Goal: Information Seeking & Learning: Learn about a topic

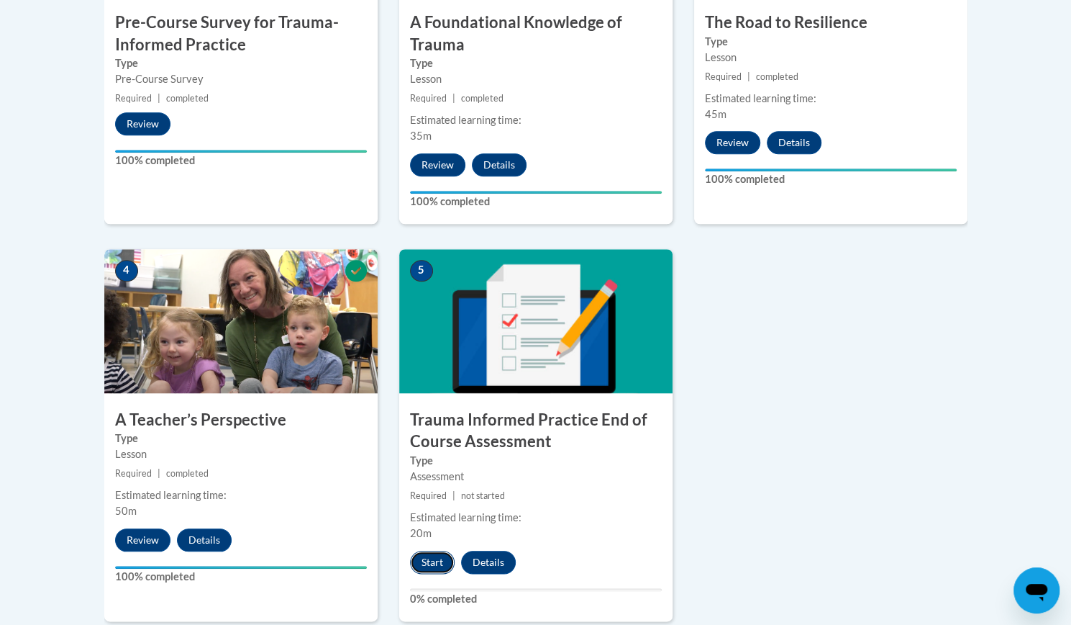
click at [445, 561] on button "Start" at bounding box center [432, 561] width 45 height 23
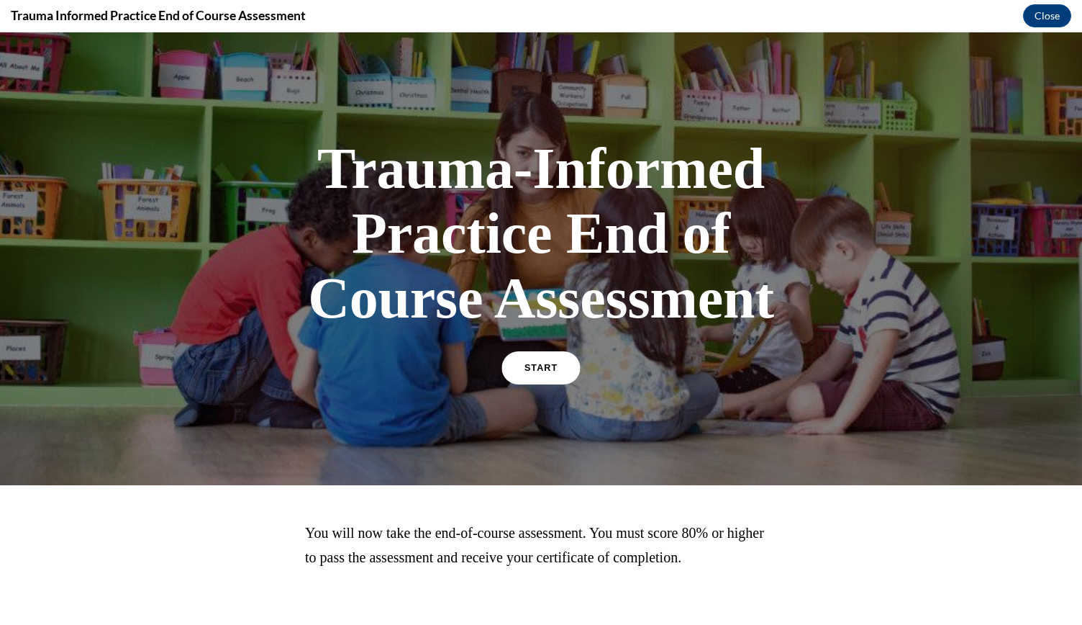
click at [541, 369] on span "START" at bounding box center [541, 368] width 33 height 11
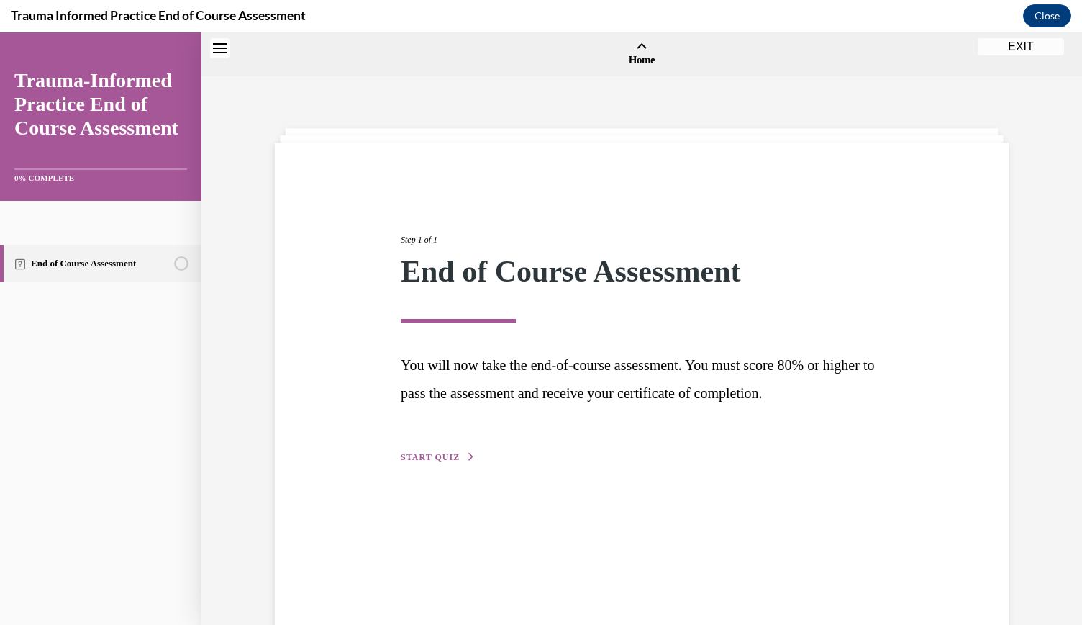
scroll to position [45, 0]
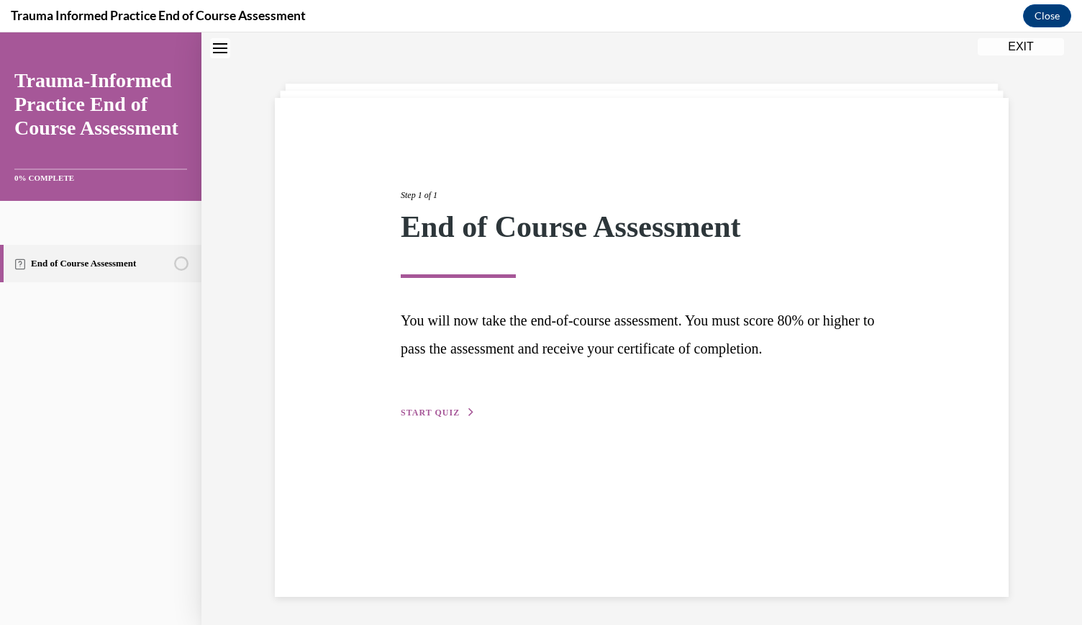
click at [433, 414] on span "START QUIZ" at bounding box center [430, 412] width 59 height 10
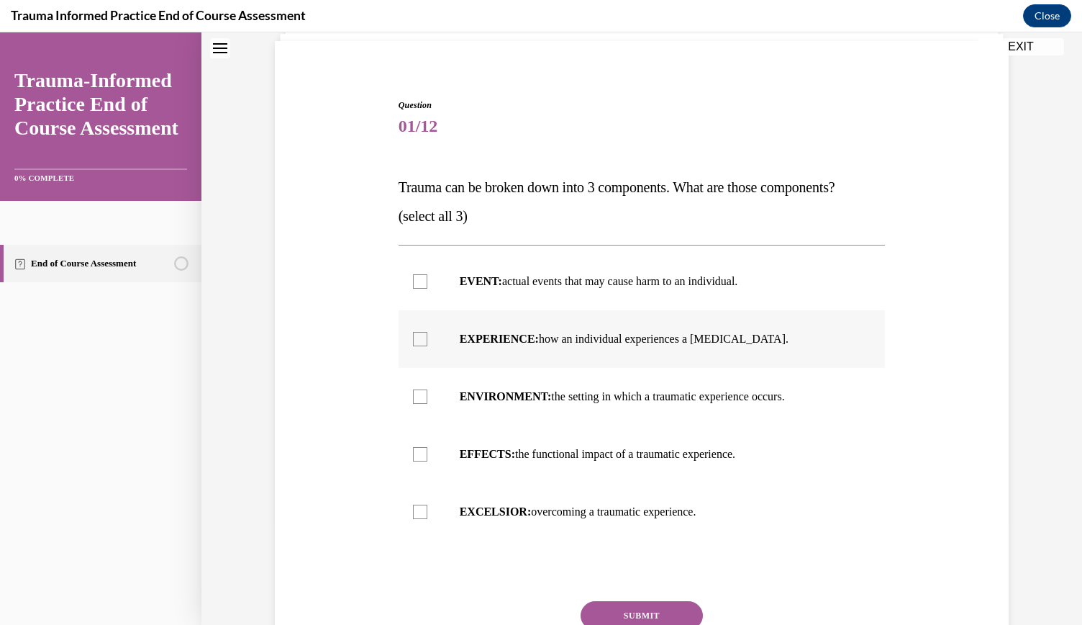
scroll to position [101, 0]
click at [473, 301] on label "EVENT: actual events that may cause harm to an individual." at bounding box center [642, 282] width 487 height 58
click at [427, 289] on input "EVENT: actual events that may cause harm to an individual." at bounding box center [420, 282] width 14 height 14
checkbox input "true"
click at [497, 330] on label "EXPERIENCE: how an individual experiences a stressor." at bounding box center [642, 340] width 487 height 58
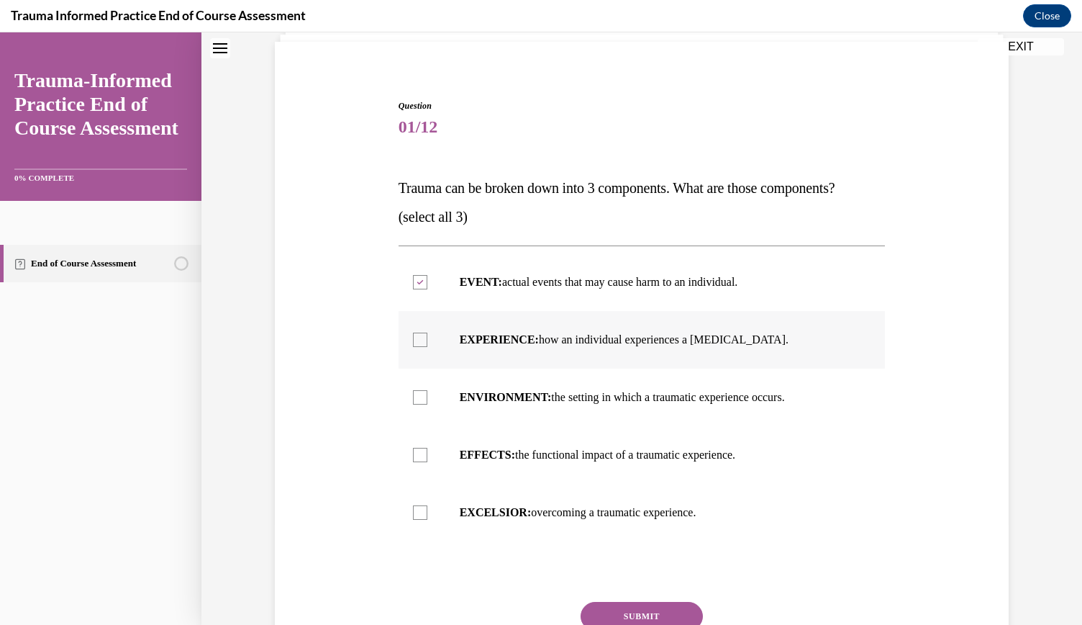
click at [427, 332] on input "EXPERIENCE: how an individual experiences a stressor." at bounding box center [420, 339] width 14 height 14
checkbox input "true"
click at [419, 452] on div at bounding box center [420, 455] width 14 height 14
click at [419, 452] on input "EFFECTS: the functional impact of a traumatic experience." at bounding box center [420, 455] width 14 height 14
checkbox input "true"
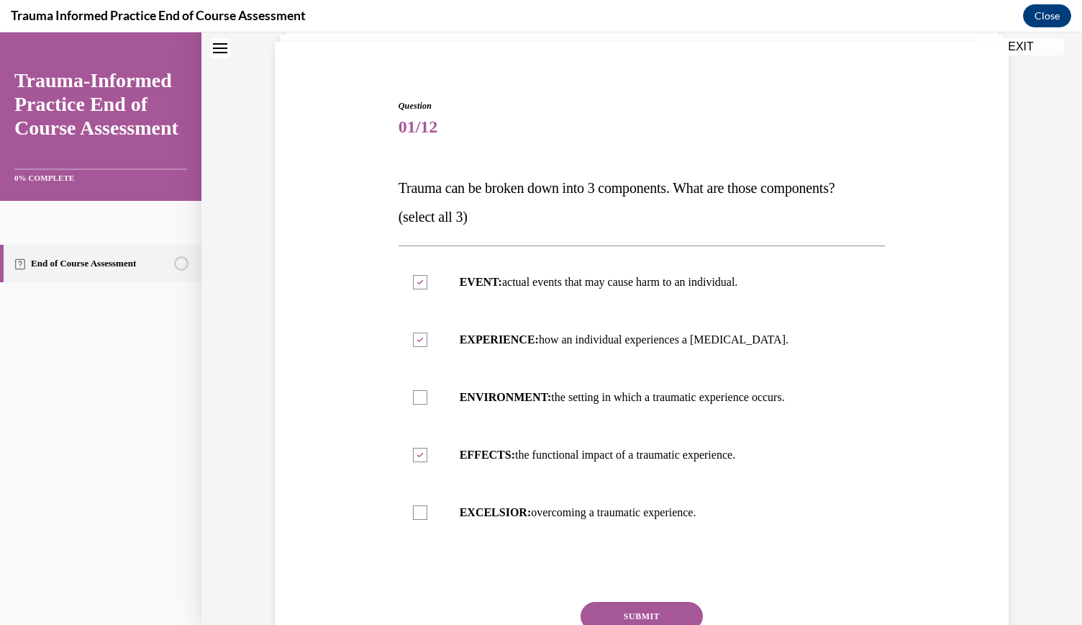
scroll to position [224, 0]
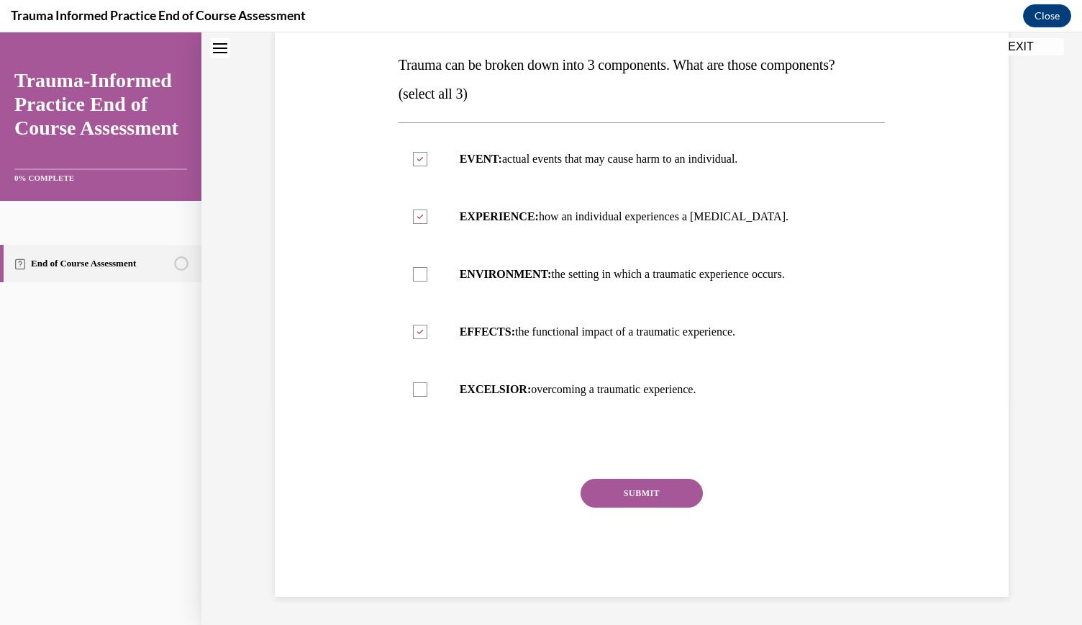
click at [666, 491] on button "SUBMIT" at bounding box center [642, 492] width 122 height 29
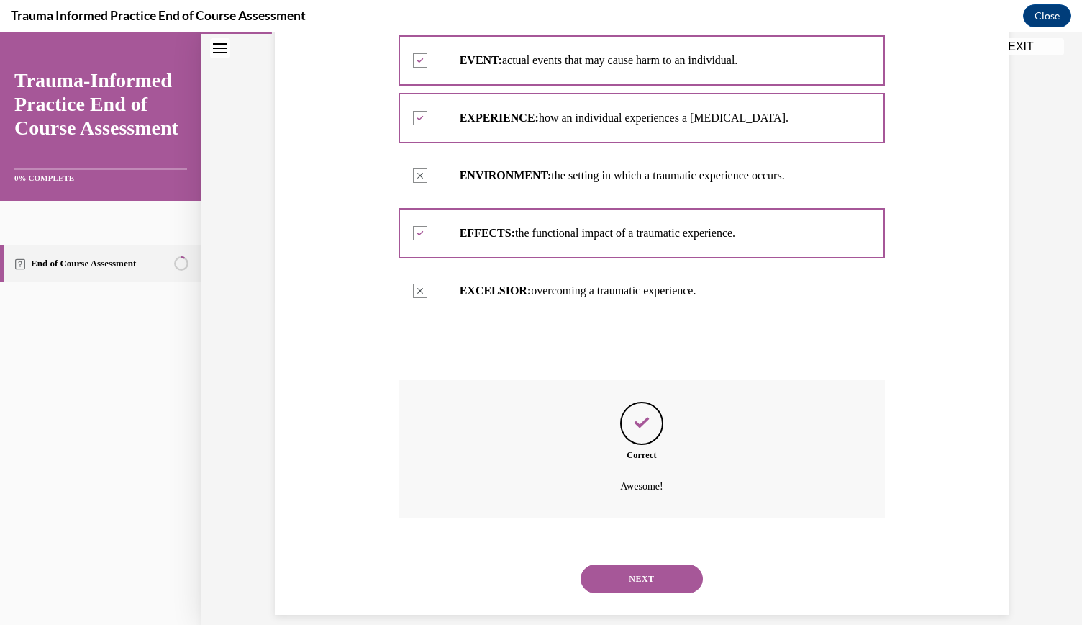
scroll to position [340, 0]
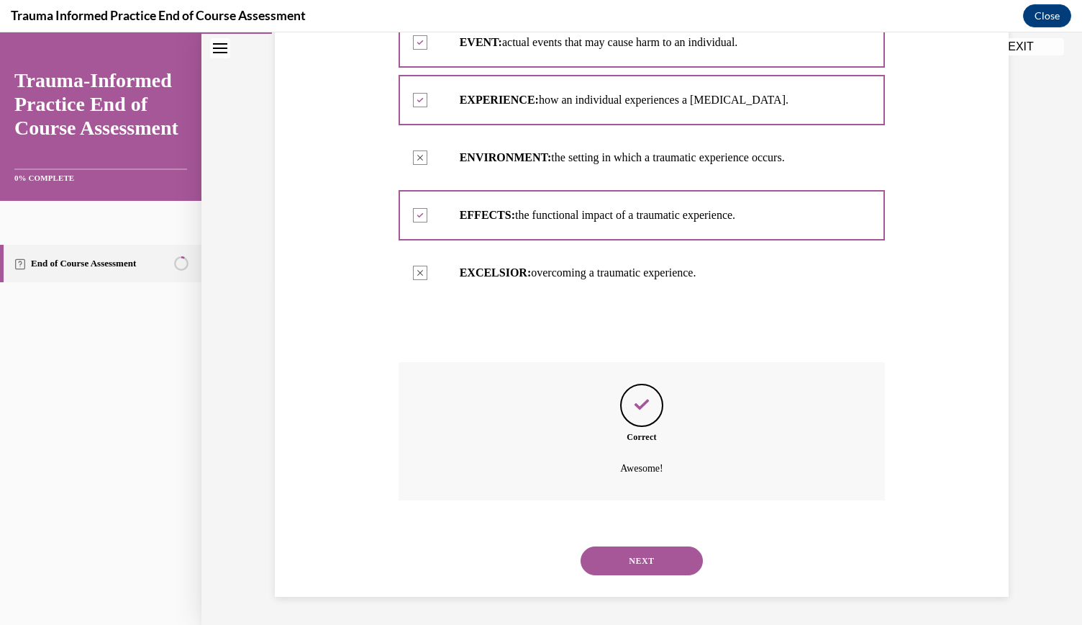
click at [652, 553] on button "NEXT" at bounding box center [642, 560] width 122 height 29
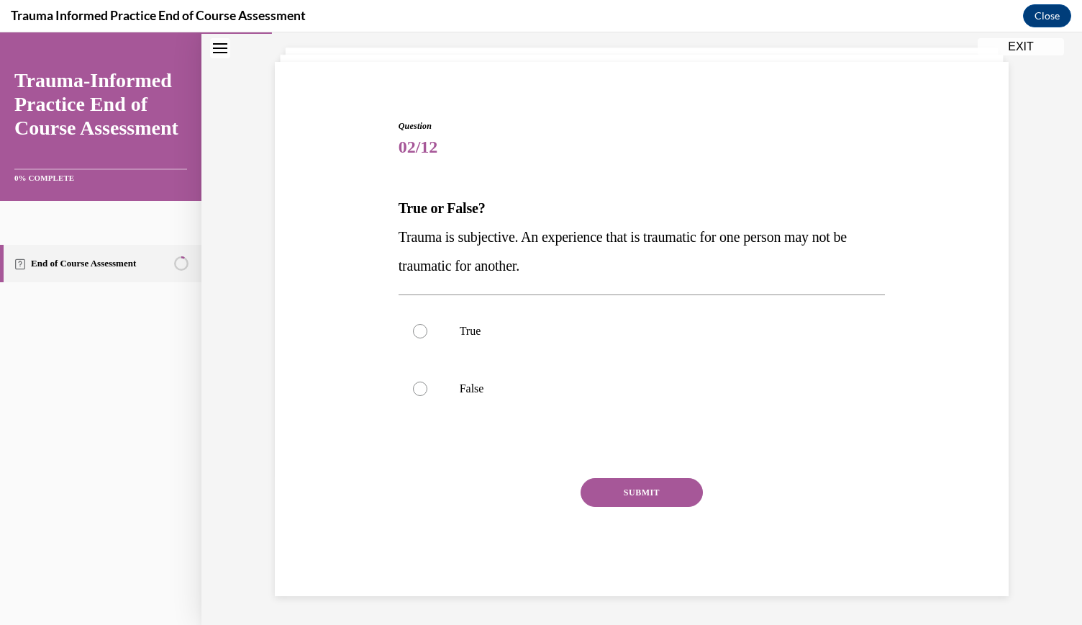
scroll to position [80, 0]
click at [477, 329] on p "True" at bounding box center [655, 332] width 390 height 14
click at [427, 329] on input "True" at bounding box center [420, 332] width 14 height 14
radio input "true"
click at [604, 505] on button "SUBMIT" at bounding box center [642, 492] width 122 height 29
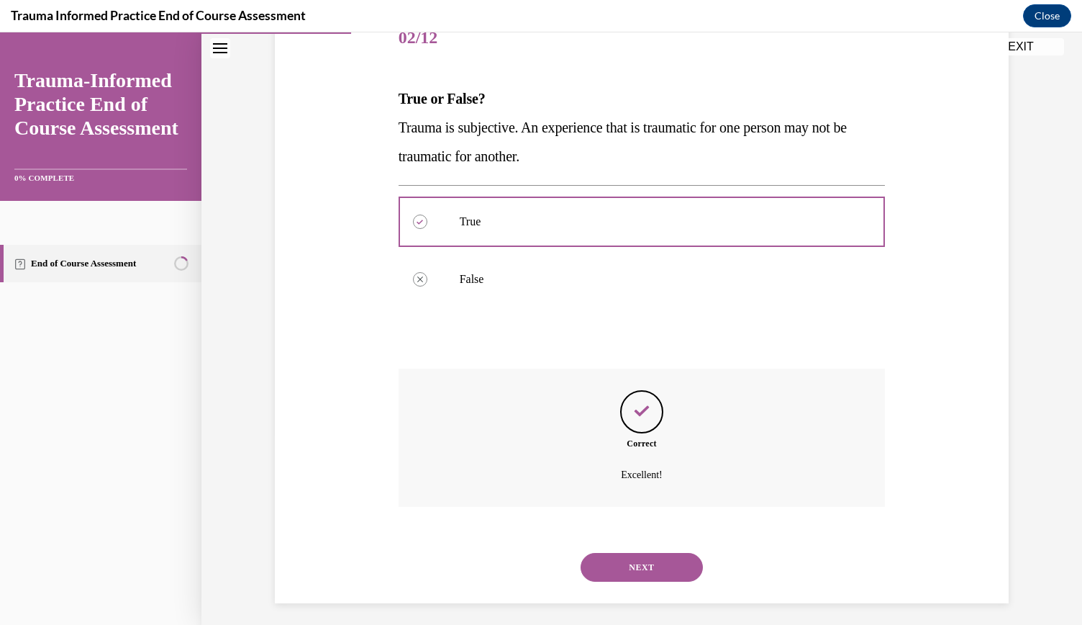
scroll to position [196, 0]
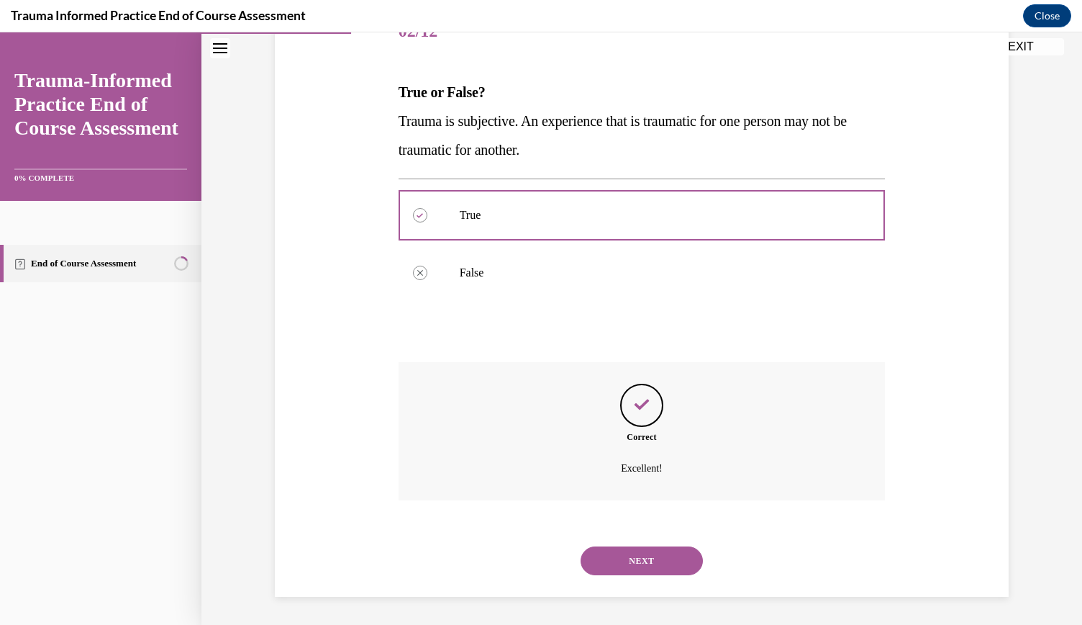
click at [612, 549] on button "NEXT" at bounding box center [642, 560] width 122 height 29
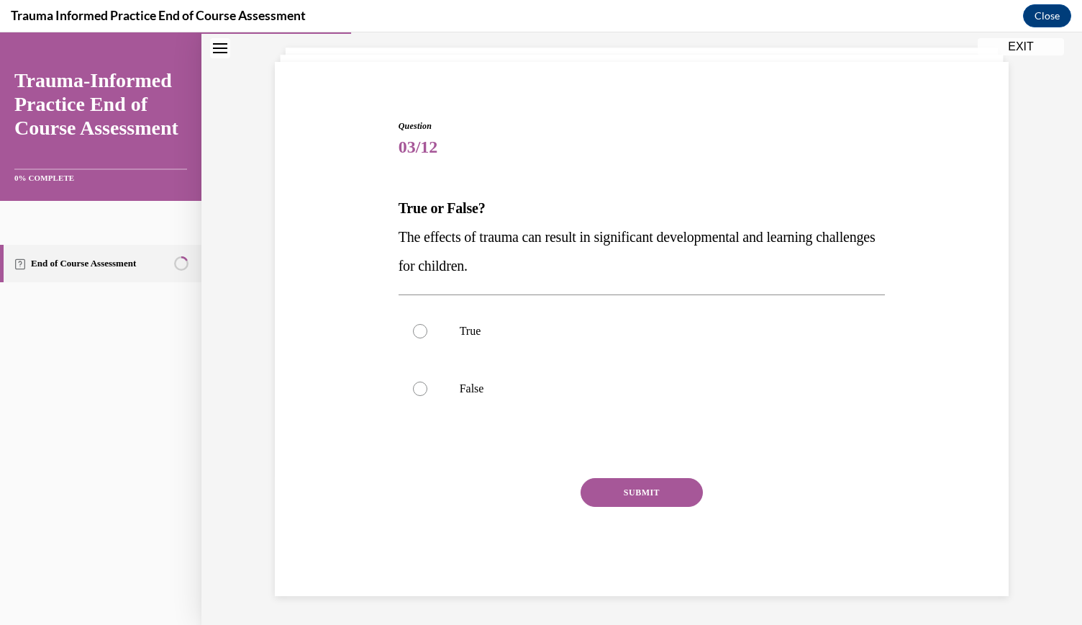
scroll to position [80, 0]
click at [473, 347] on label "True" at bounding box center [642, 332] width 487 height 58
click at [427, 339] on input "True" at bounding box center [420, 332] width 14 height 14
radio input "true"
click at [629, 499] on button "SUBMIT" at bounding box center [642, 492] width 122 height 29
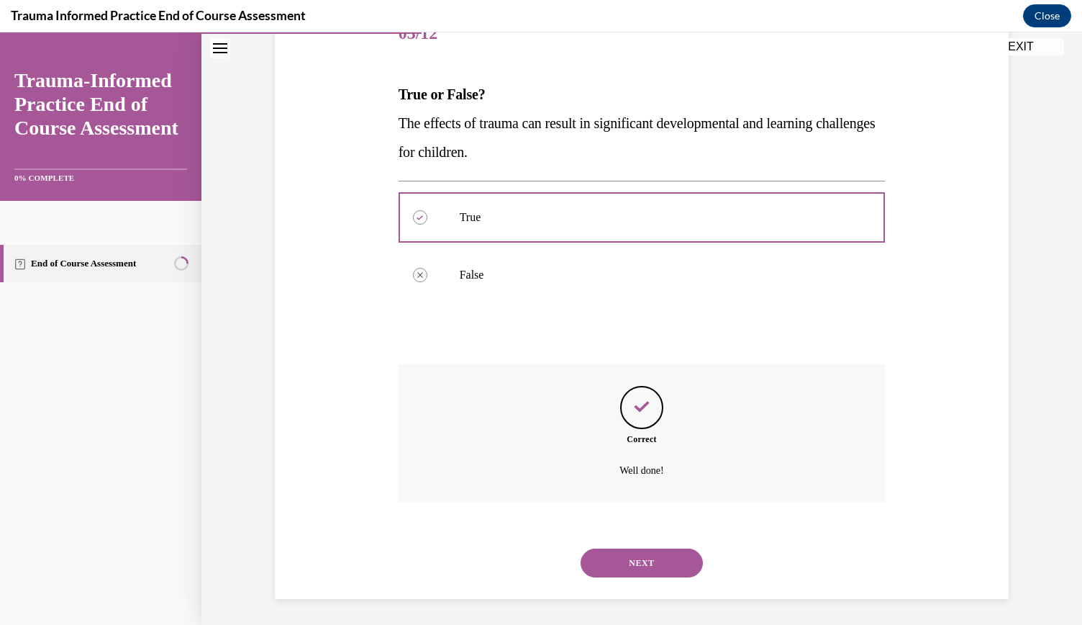
scroll to position [196, 0]
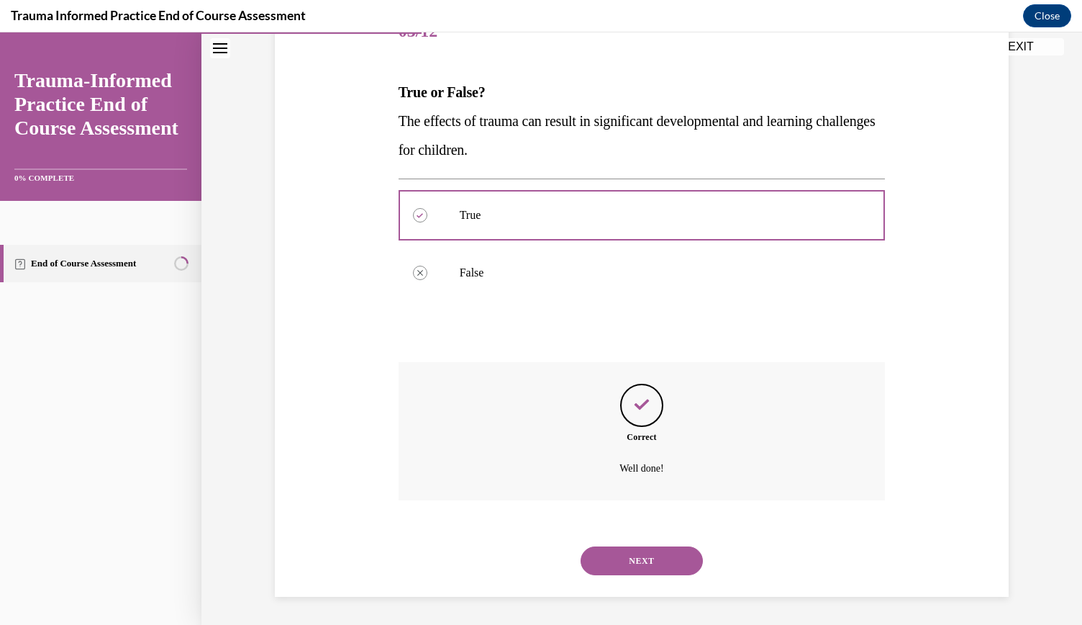
click at [632, 542] on div "NEXT" at bounding box center [642, 561] width 487 height 58
click at [637, 566] on button "NEXT" at bounding box center [642, 560] width 122 height 29
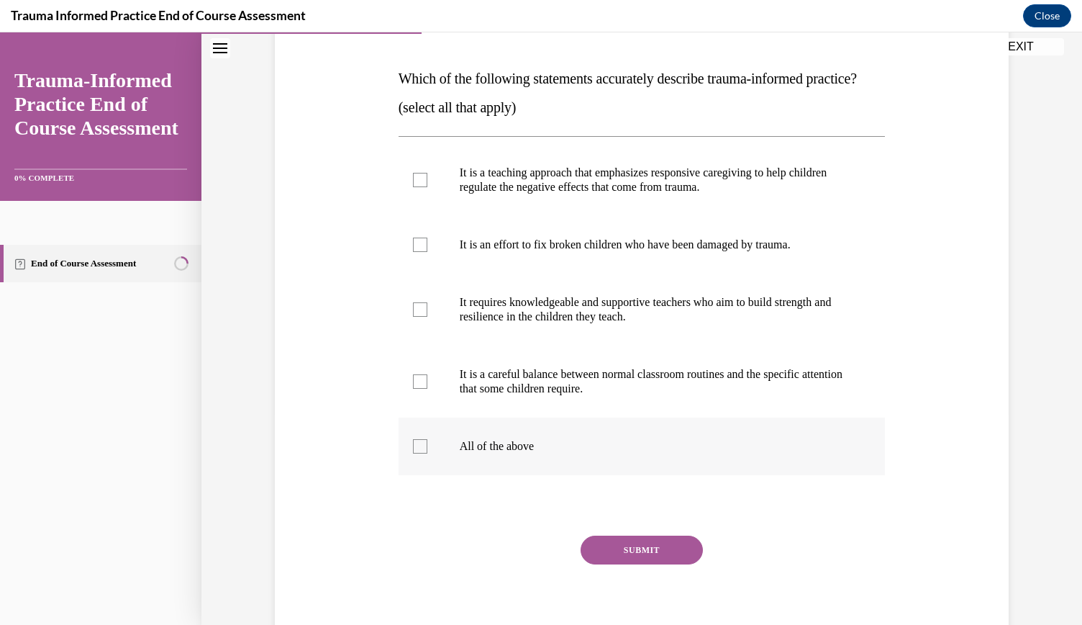
scroll to position [212, 0]
click at [421, 186] on div at bounding box center [420, 178] width 14 height 14
click at [421, 186] on input "It is a teaching approach that emphasizes responsive caregiving to help childre…" at bounding box center [420, 178] width 14 height 14
checkbox input "true"
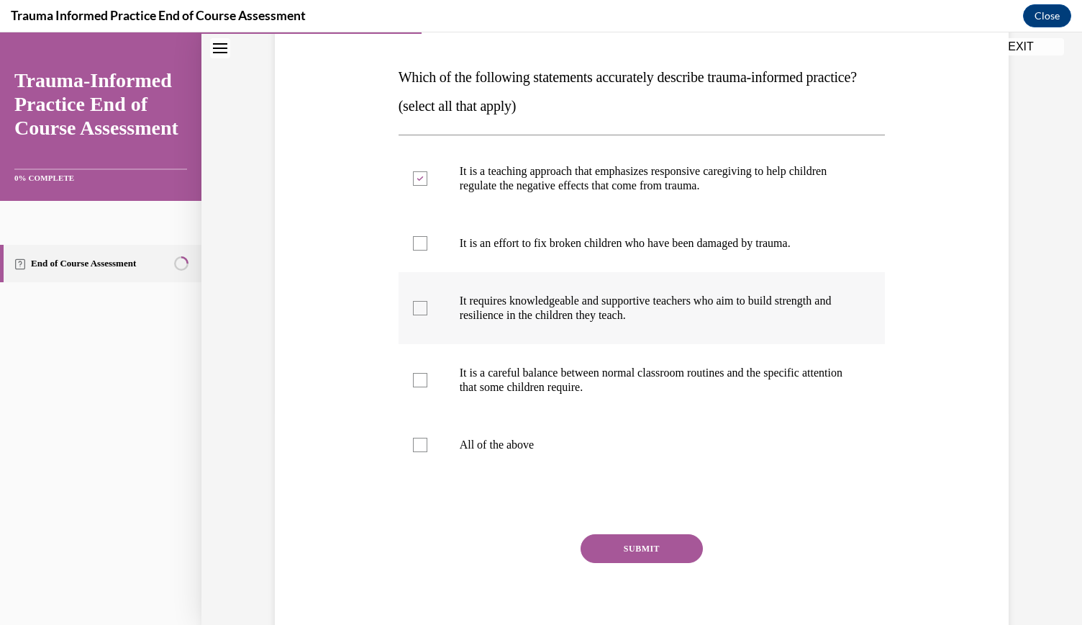
click at [437, 344] on label "It requires knowledgeable and supportive teachers who aim to build strength and…" at bounding box center [642, 308] width 487 height 72
click at [427, 315] on input "It requires knowledgeable and supportive teachers who aim to build strength and…" at bounding box center [420, 308] width 14 height 14
checkbox input "true"
click at [430, 389] on label "It is a careful balance between normal classroom routines and the specific atte…" at bounding box center [642, 380] width 487 height 72
click at [427, 387] on input "It is a careful balance between normal classroom routines and the specific atte…" at bounding box center [420, 380] width 14 height 14
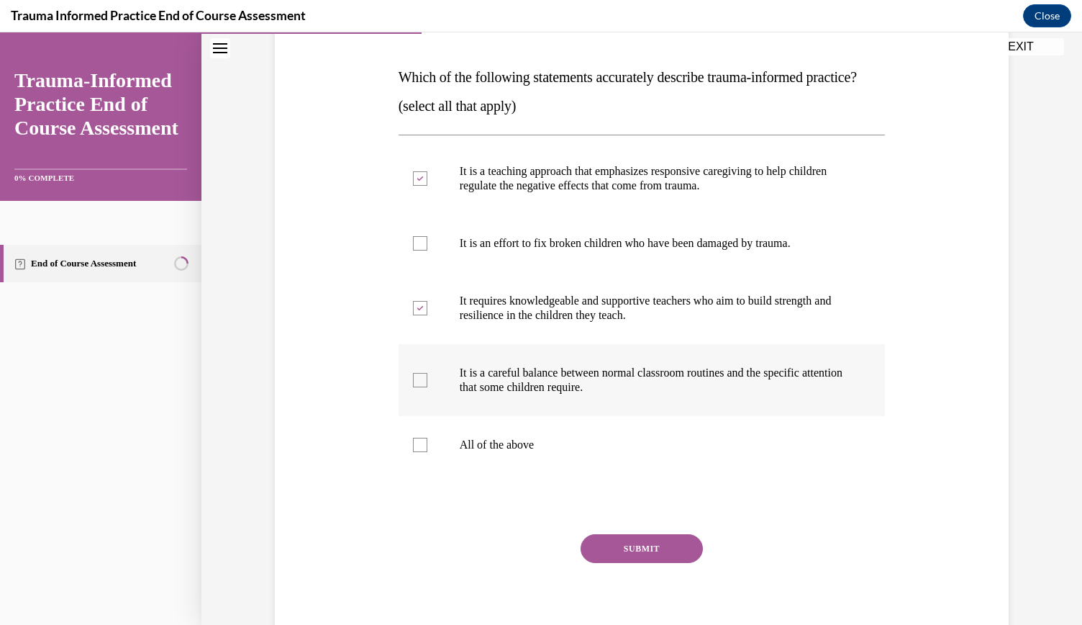
checkbox input "true"
click at [599, 563] on button "SUBMIT" at bounding box center [642, 548] width 122 height 29
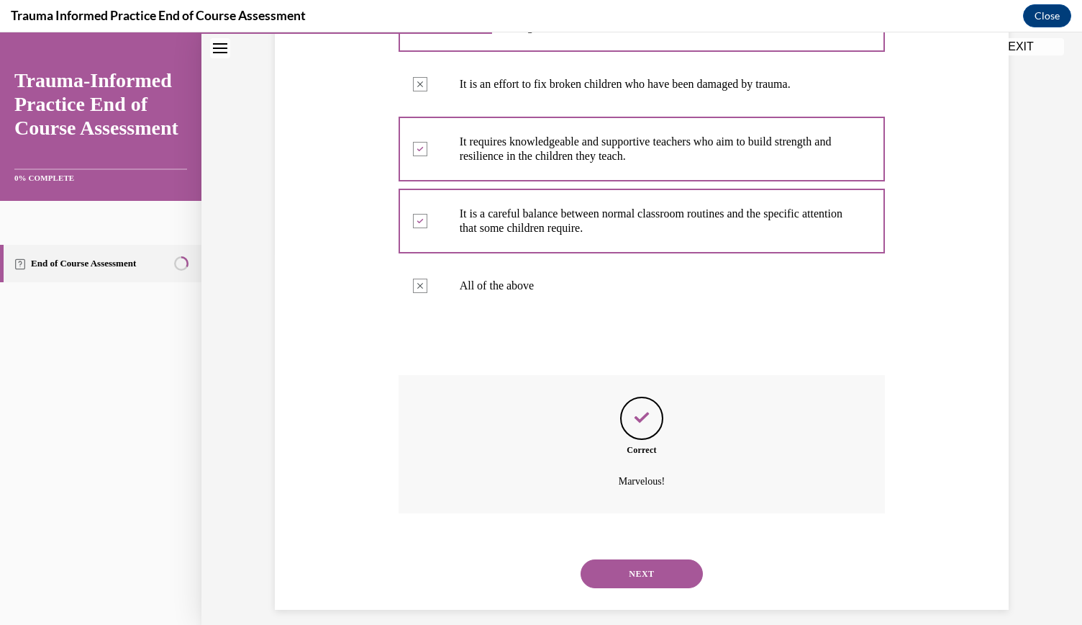
scroll to position [412, 0]
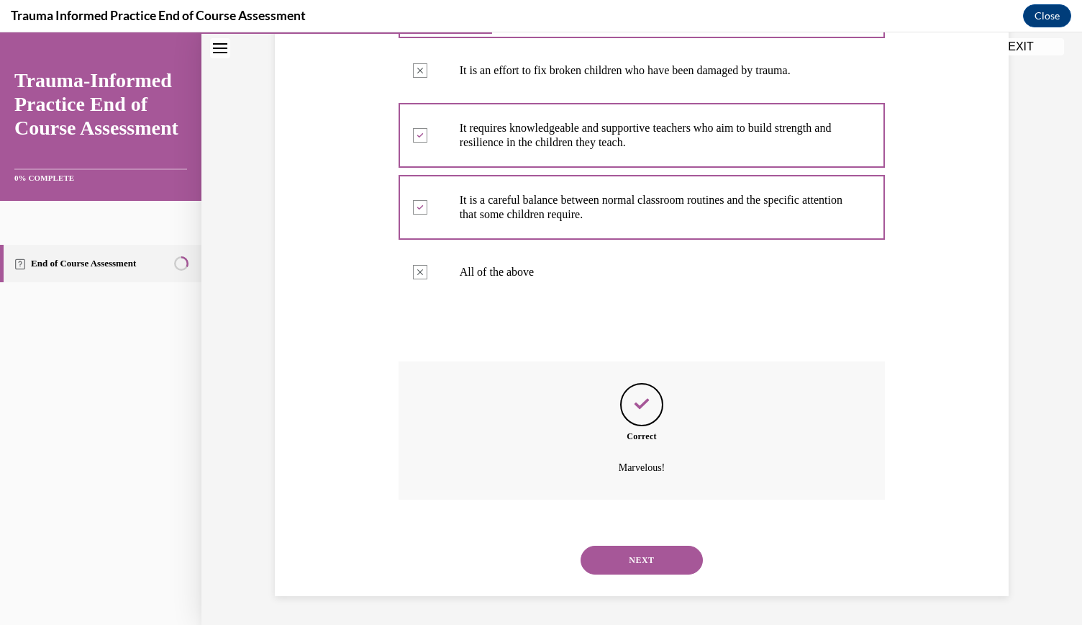
click at [633, 565] on button "NEXT" at bounding box center [642, 559] width 122 height 29
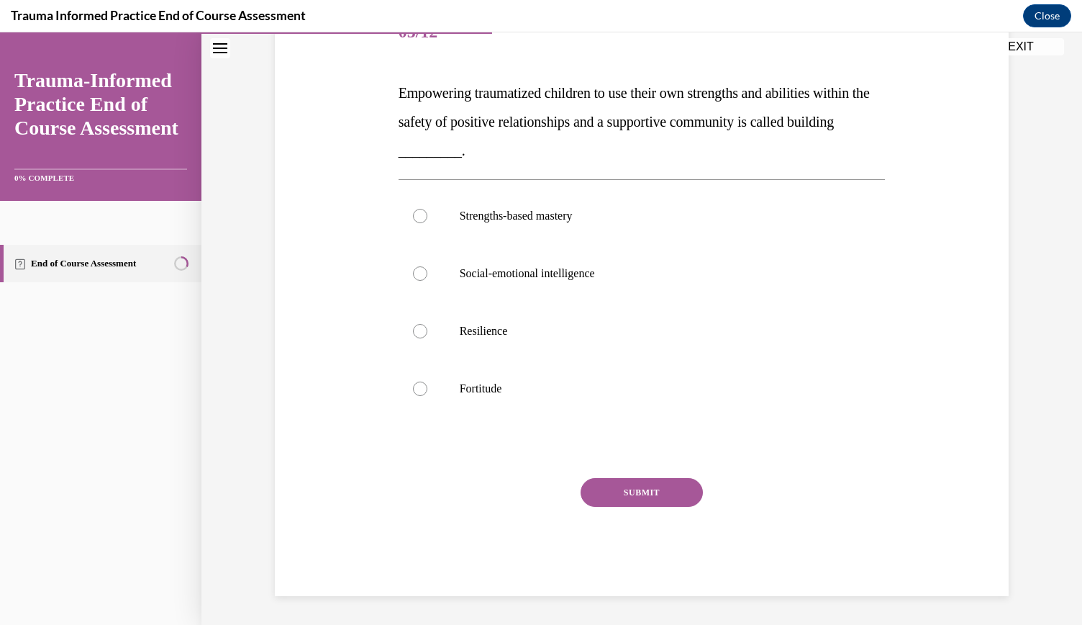
scroll to position [160, 0]
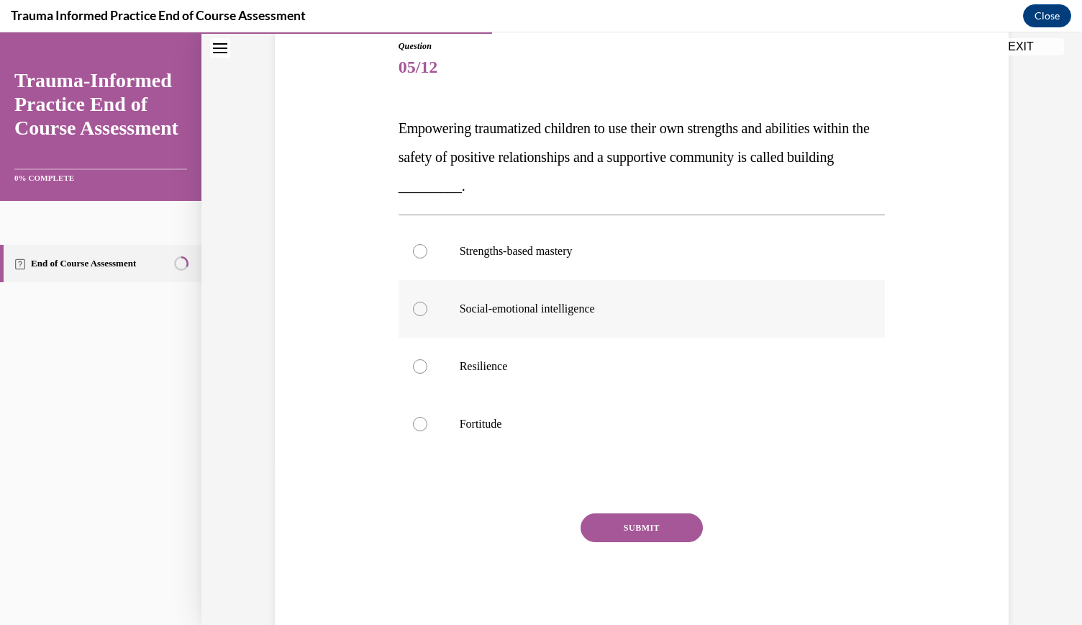
click at [541, 313] on p "Social-emotional intelligence" at bounding box center [655, 308] width 390 height 14
click at [427, 313] on input "Social-emotional intelligence" at bounding box center [420, 308] width 14 height 14
radio input "true"
click at [651, 532] on button "SUBMIT" at bounding box center [642, 527] width 122 height 29
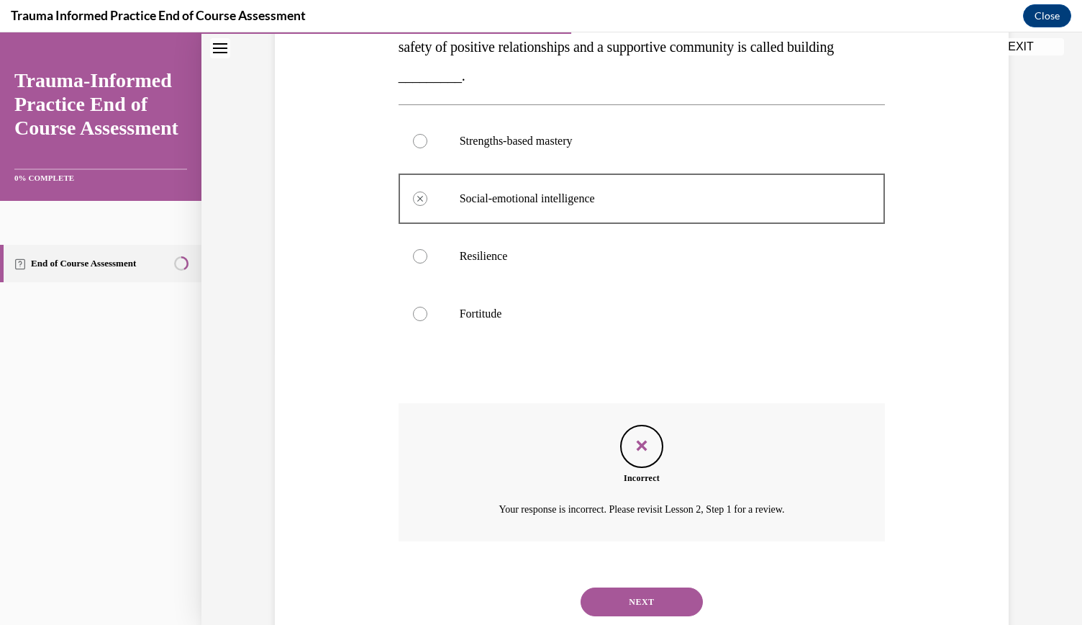
scroll to position [312, 0]
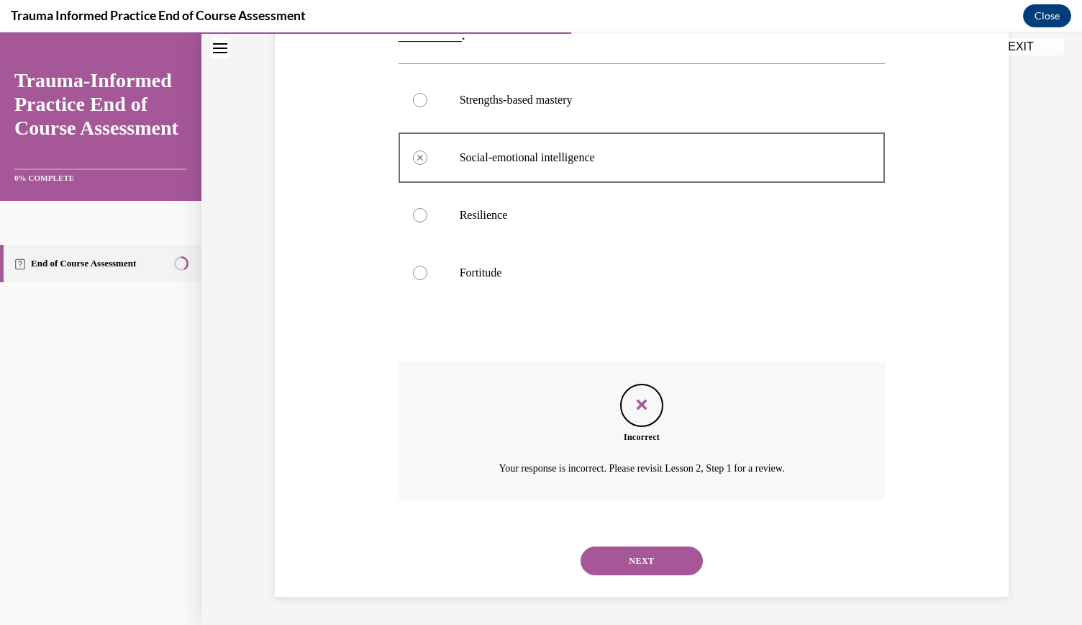
click at [653, 558] on button "NEXT" at bounding box center [642, 560] width 122 height 29
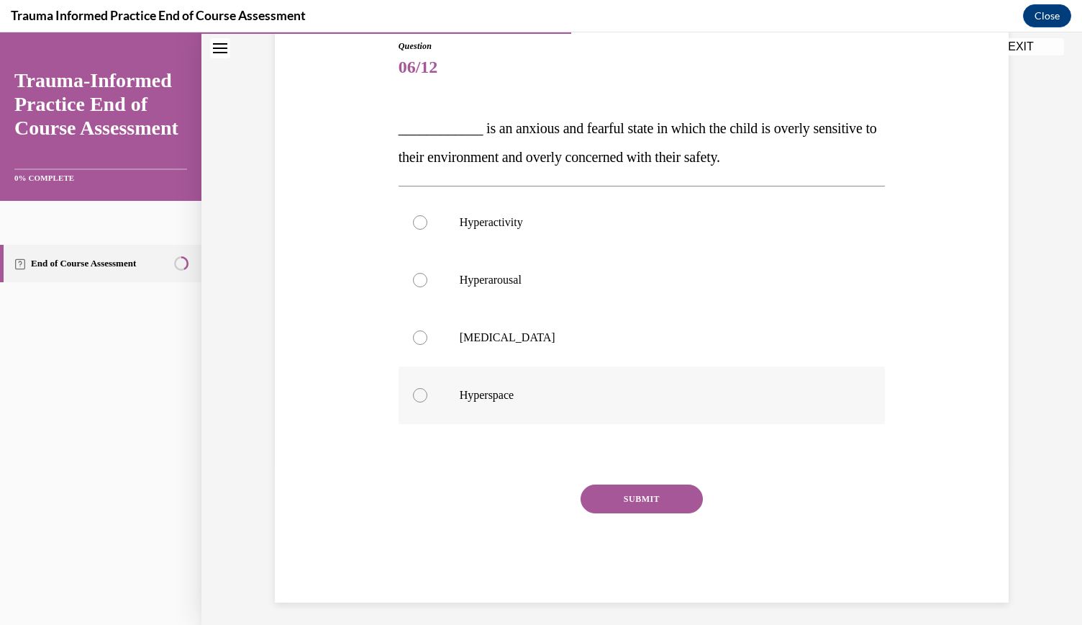
click at [494, 394] on p "Hyperspace" at bounding box center [655, 395] width 390 height 14
click at [427, 394] on input "Hyperspace" at bounding box center [420, 395] width 14 height 14
radio input "true"
click at [616, 490] on button "SUBMIT" at bounding box center [642, 498] width 122 height 29
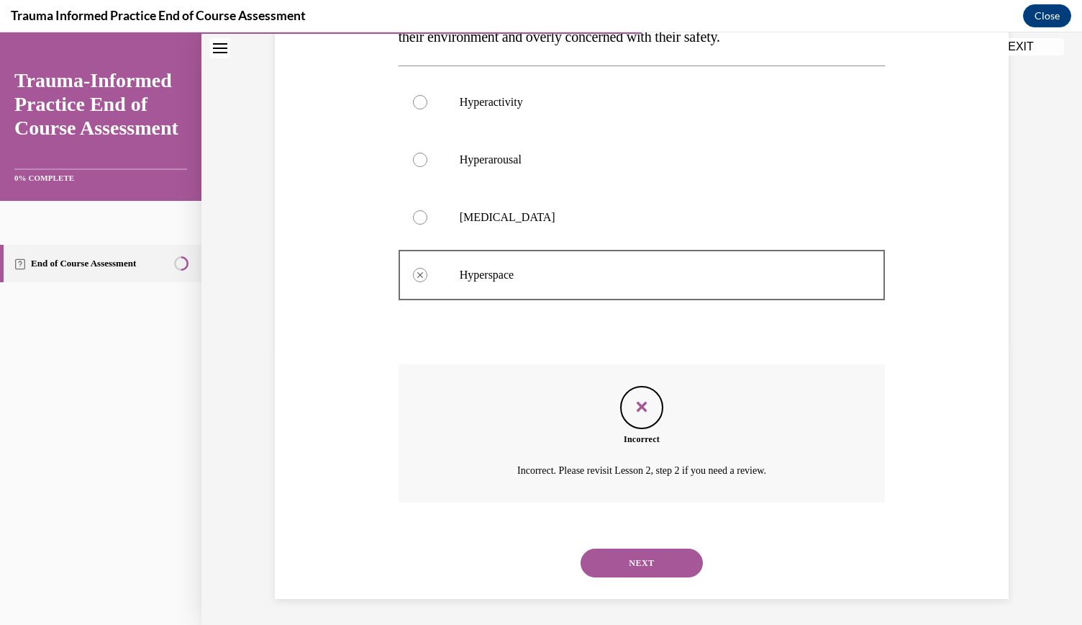
scroll to position [283, 0]
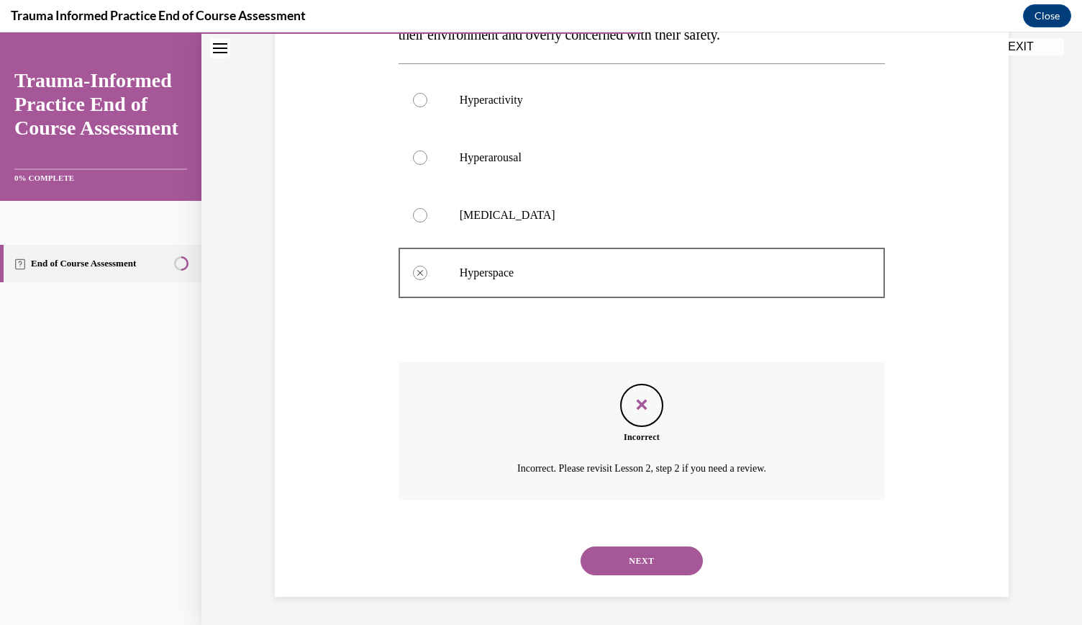
click at [622, 558] on button "NEXT" at bounding box center [642, 560] width 122 height 29
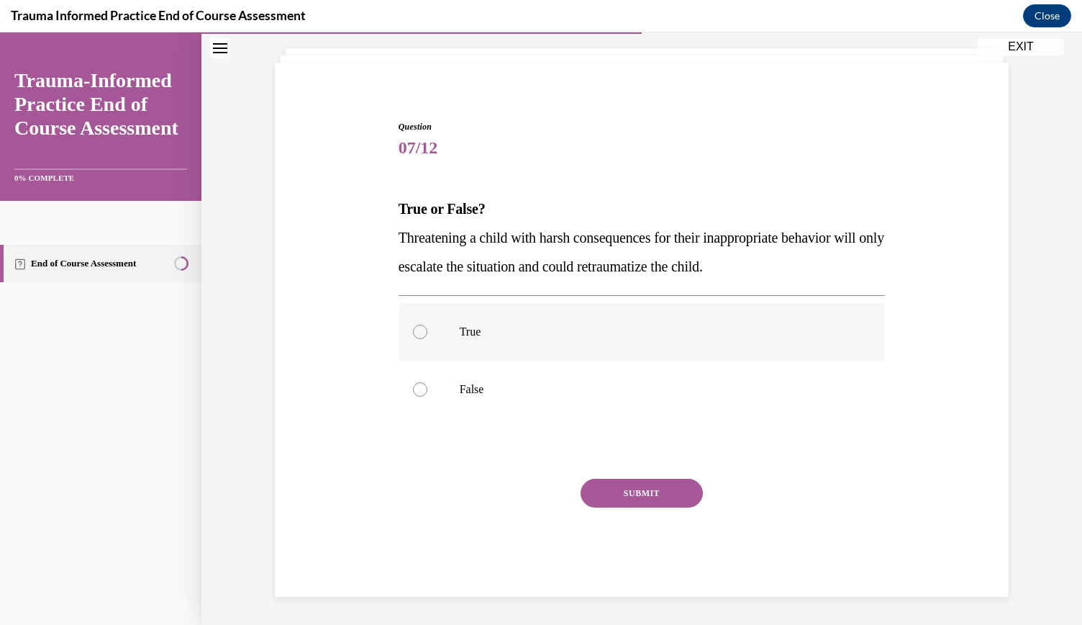
click at [476, 310] on label "True" at bounding box center [642, 332] width 487 height 58
click at [427, 325] on input "True" at bounding box center [420, 332] width 14 height 14
radio input "true"
click at [621, 496] on button "SUBMIT" at bounding box center [642, 492] width 122 height 29
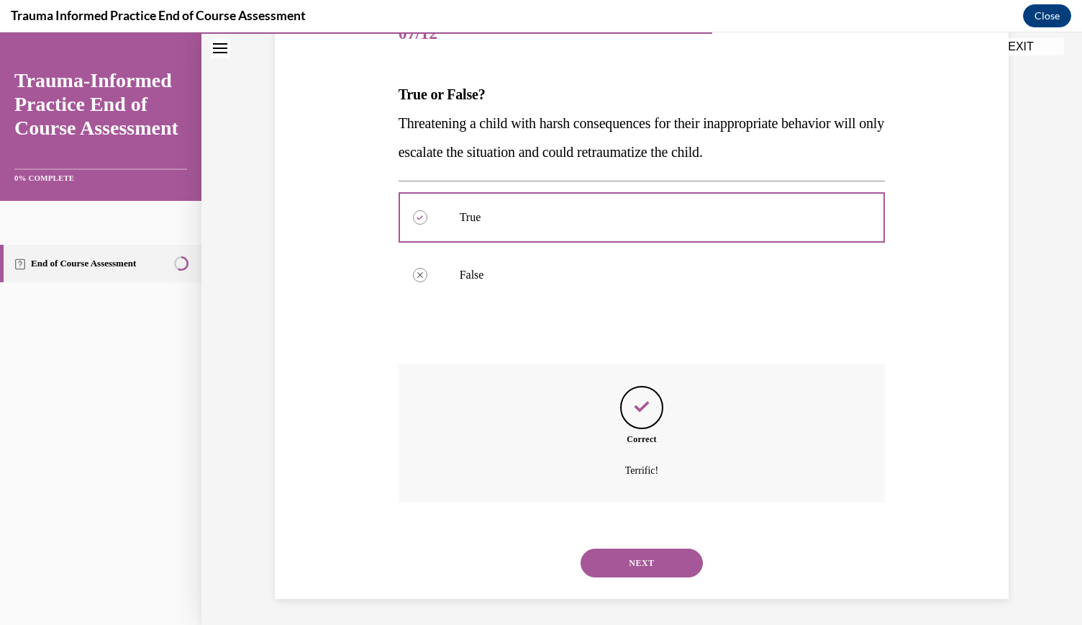
scroll to position [196, 0]
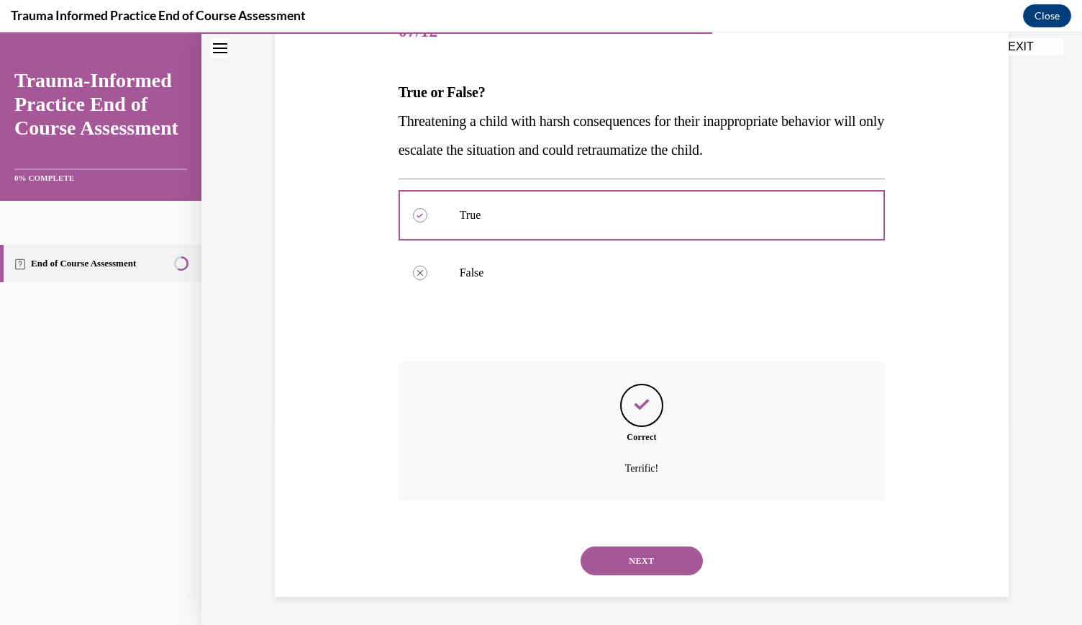
click at [617, 572] on button "NEXT" at bounding box center [642, 560] width 122 height 29
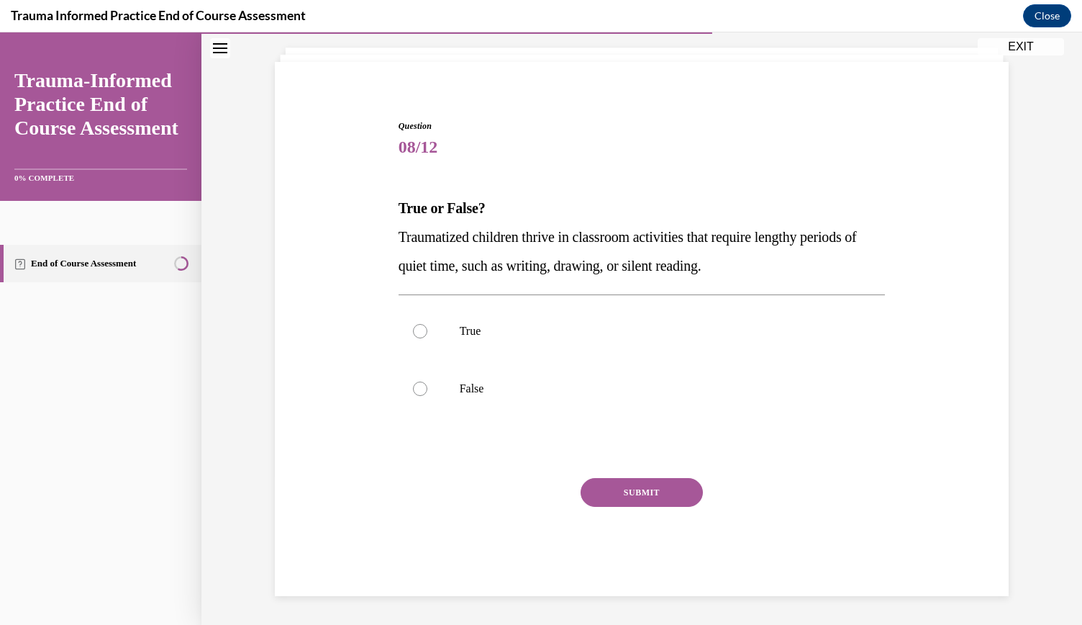
scroll to position [80, 0]
click at [450, 405] on label "False" at bounding box center [642, 389] width 487 height 58
click at [427, 396] on input "False" at bounding box center [420, 389] width 14 height 14
radio input "true"
click at [620, 488] on button "SUBMIT" at bounding box center [642, 492] width 122 height 29
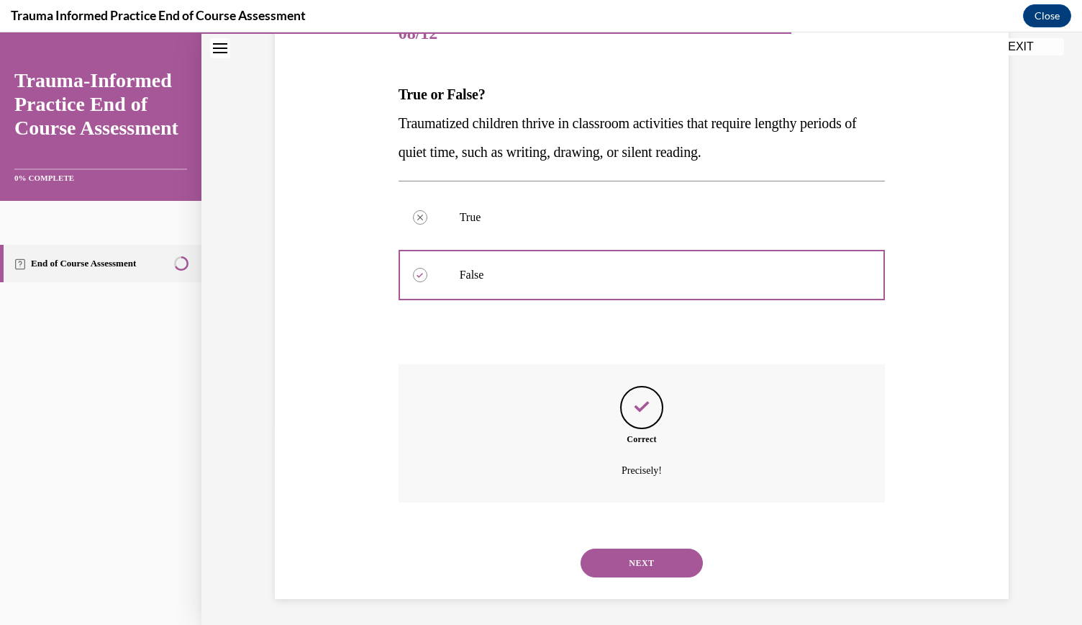
scroll to position [196, 0]
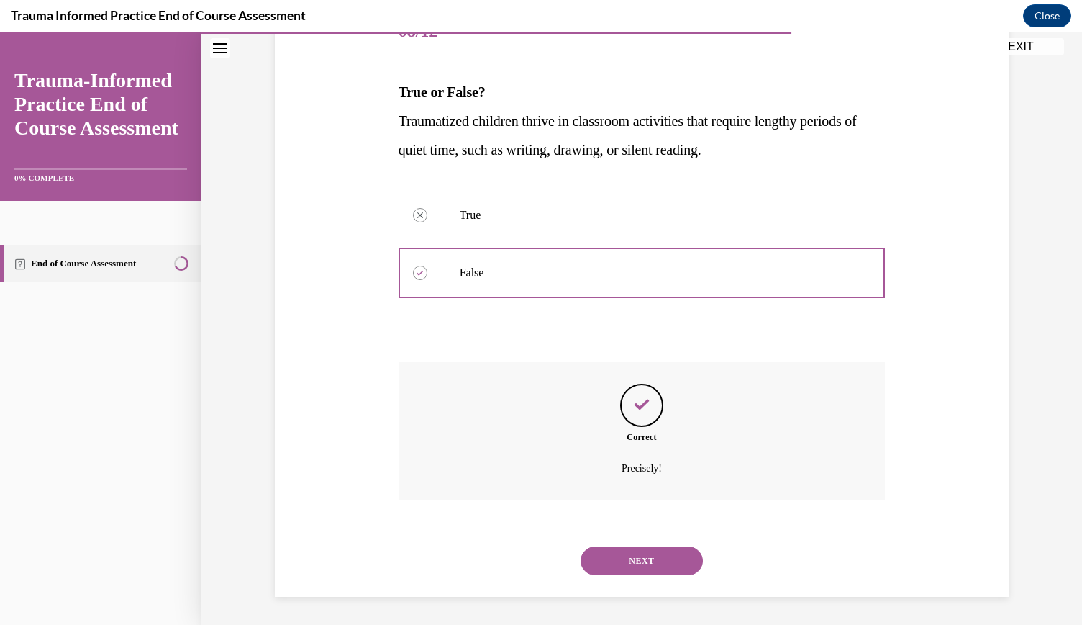
click at [628, 554] on button "NEXT" at bounding box center [642, 560] width 122 height 29
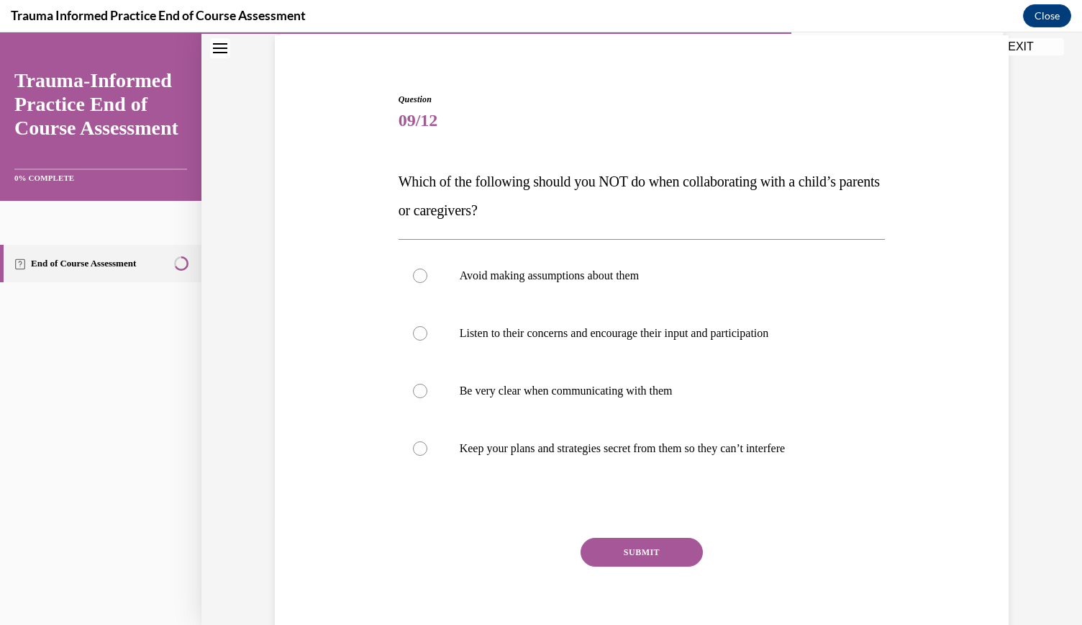
scroll to position [112, 0]
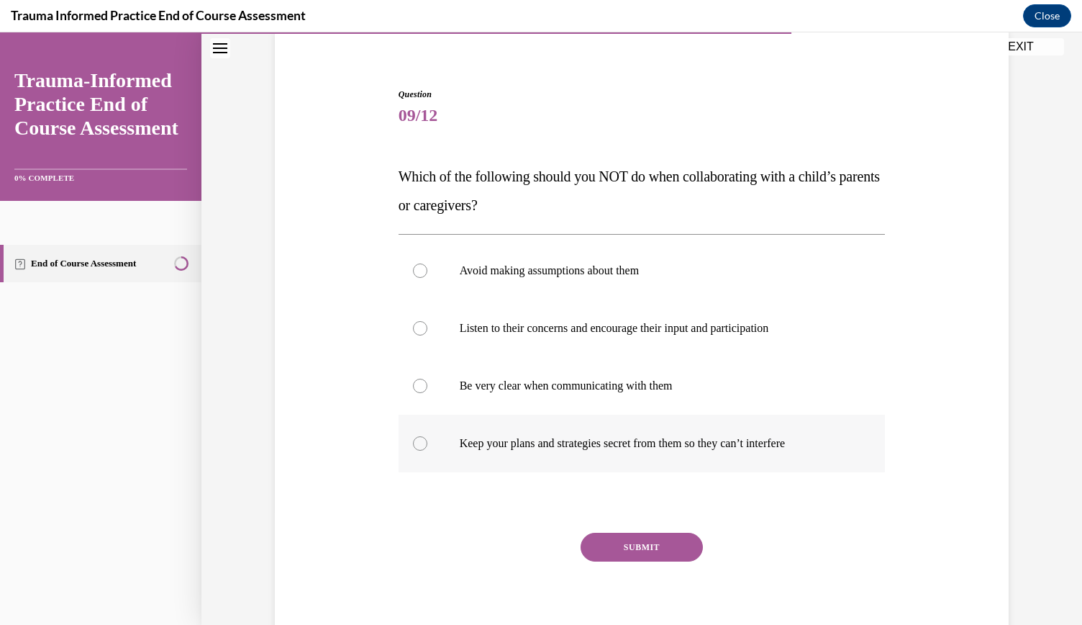
click at [721, 454] on label "Keep your plans and strategies secret from them so they can’t interfere" at bounding box center [642, 443] width 487 height 58
click at [427, 450] on input "Keep your plans and strategies secret from them so they can’t interfere" at bounding box center [420, 443] width 14 height 14
radio input "true"
click at [623, 532] on button "SUBMIT" at bounding box center [642, 546] width 122 height 29
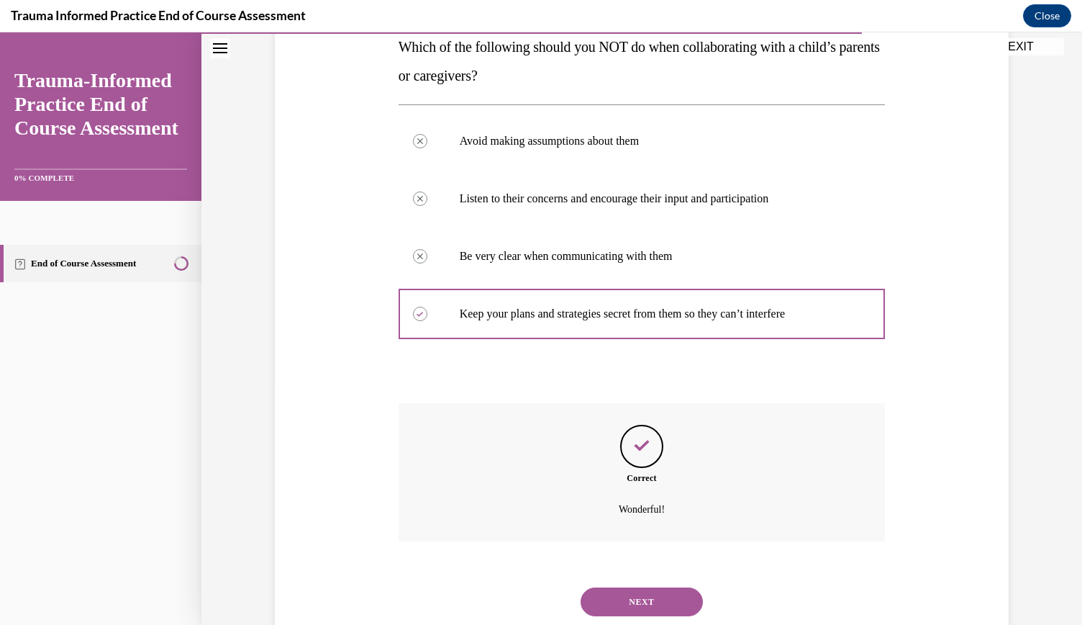
scroll to position [283, 0]
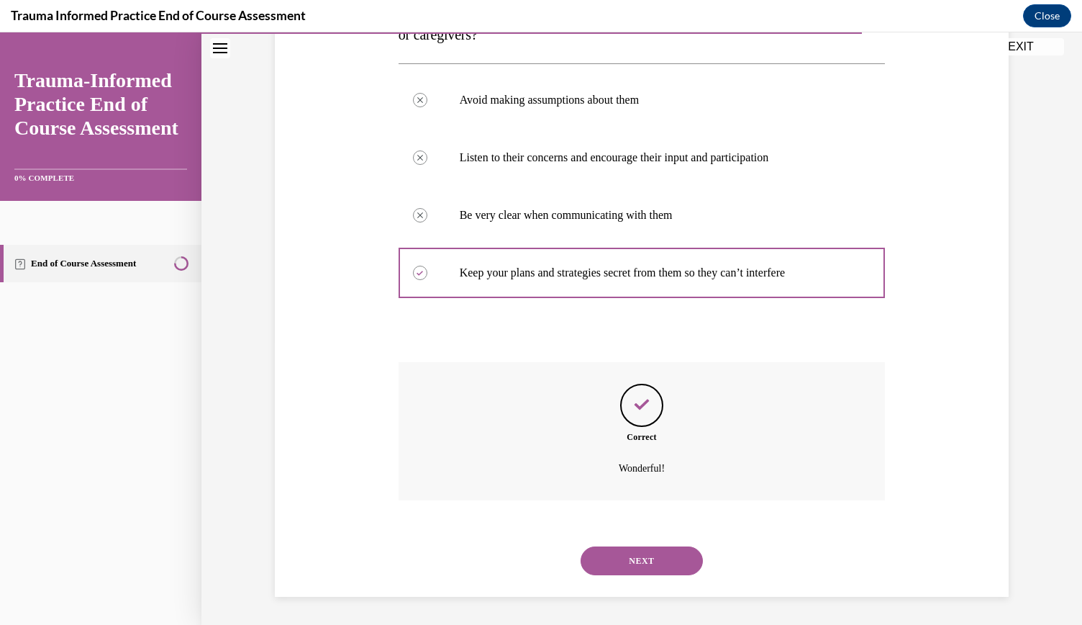
click at [628, 575] on div "NEXT" at bounding box center [642, 561] width 487 height 58
click at [632, 558] on button "NEXT" at bounding box center [642, 560] width 122 height 29
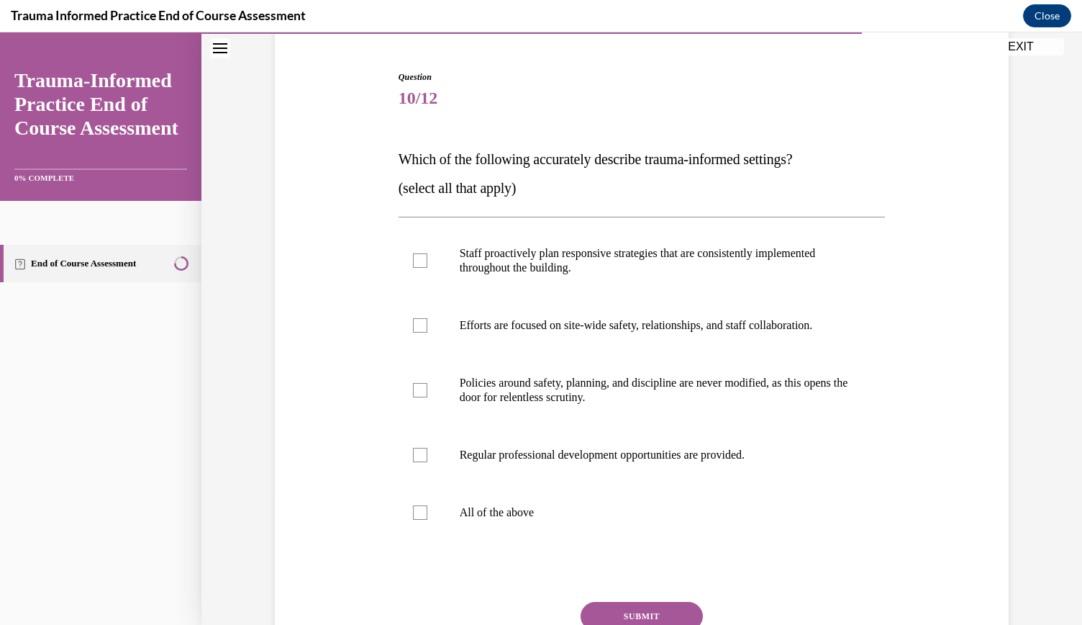
scroll to position [135, 0]
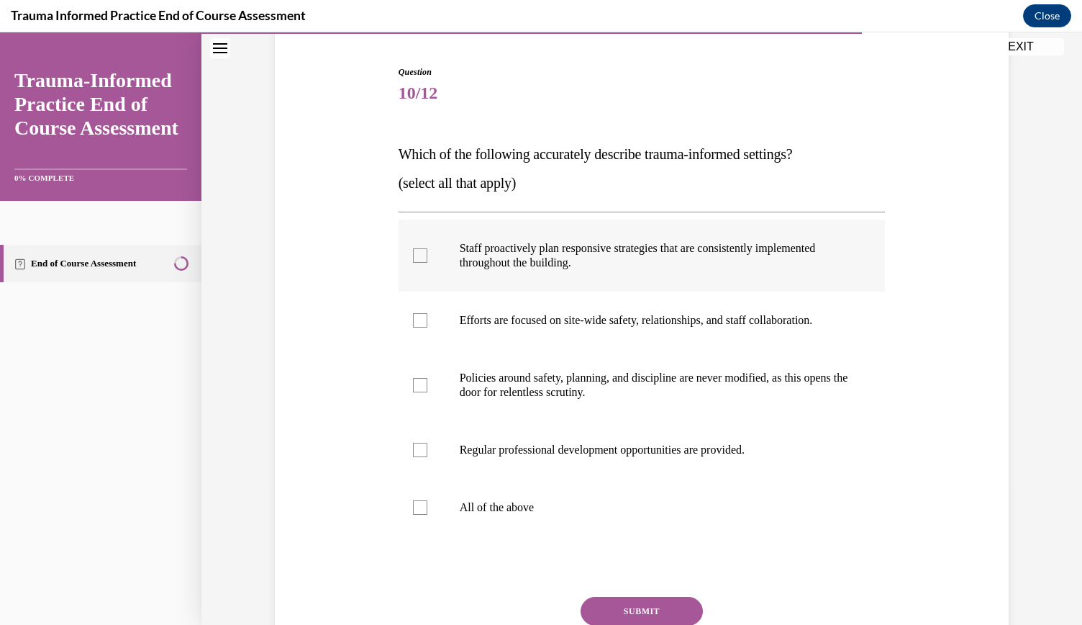
click at [478, 247] on p "Staff proactively plan responsive strategies that are consistently implemented …" at bounding box center [655, 255] width 390 height 29
click at [427, 248] on input "Staff proactively plan responsive strategies that are consistently implemented …" at bounding box center [420, 255] width 14 height 14
checkbox input "true"
click at [409, 347] on label "Efforts are focused on site-wide safety, relationships, and staff collaboration." at bounding box center [642, 320] width 487 height 58
click at [413, 327] on input "Efforts are focused on site-wide safety, relationships, and staff collaboration." at bounding box center [420, 320] width 14 height 14
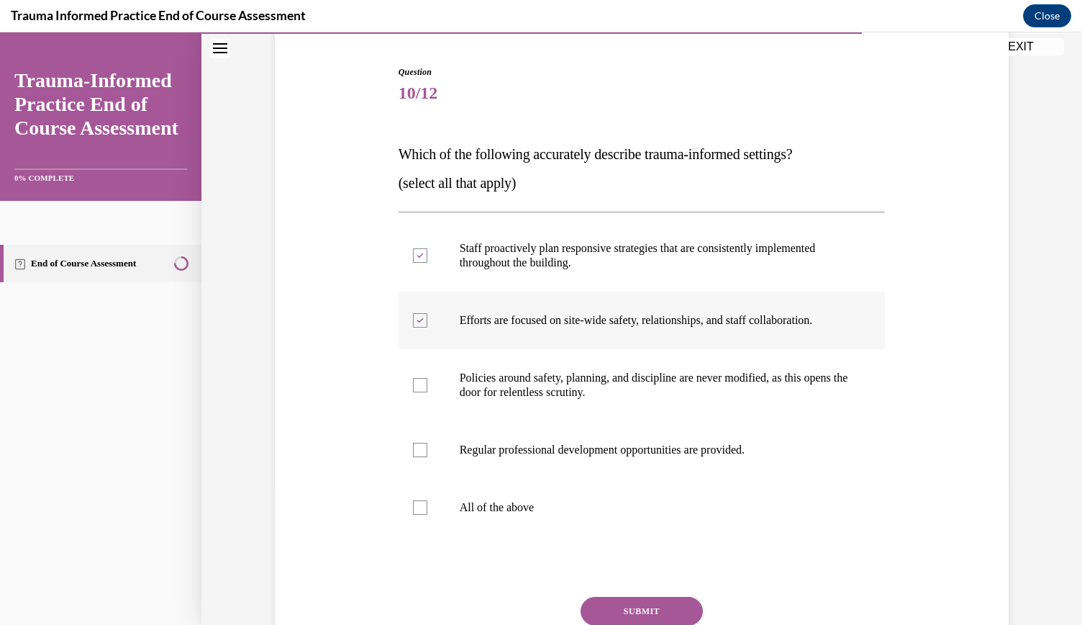
click at [417, 337] on label "Efforts are focused on site-wide safety, relationships, and staff collaboration." at bounding box center [642, 320] width 487 height 58
click at [417, 327] on input "Efforts are focused on site-wide safety, relationships, and staff collaboration." at bounding box center [420, 320] width 14 height 14
checkbox input "false"
click at [413, 450] on div at bounding box center [420, 450] width 14 height 14
click at [413, 450] on input "Regular professional development opportunities are provided." at bounding box center [420, 450] width 14 height 14
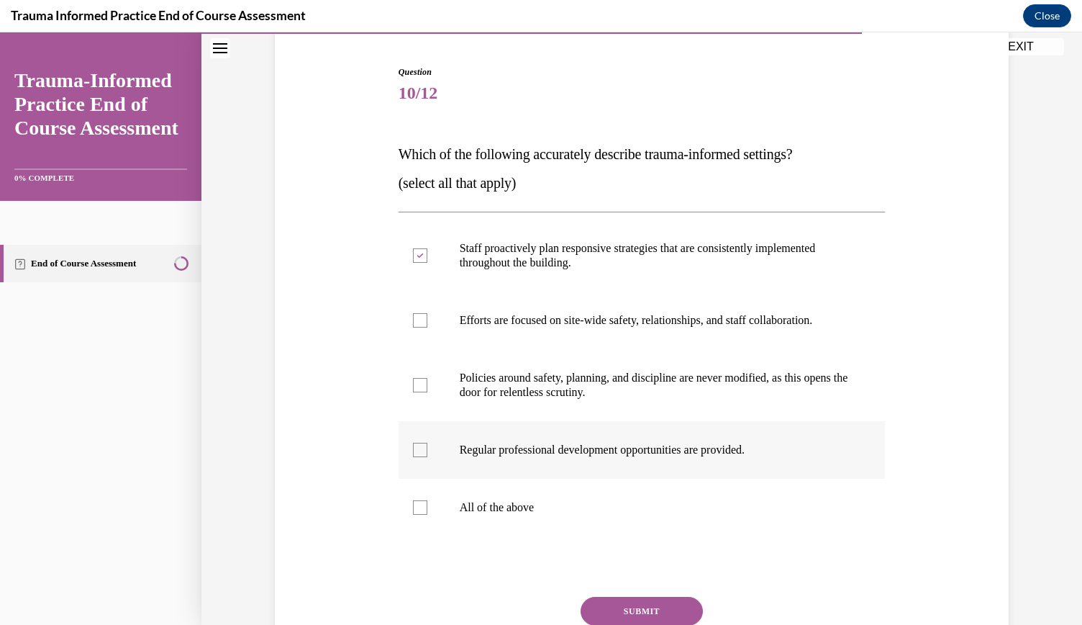
checkbox input "true"
click at [427, 337] on label "Efforts are focused on site-wide safety, relationships, and staff collaboration." at bounding box center [642, 320] width 487 height 58
click at [427, 327] on input "Efforts are focused on site-wide safety, relationships, and staff collaboration." at bounding box center [420, 320] width 14 height 14
checkbox input "true"
click at [602, 607] on button "SUBMIT" at bounding box center [642, 610] width 122 height 29
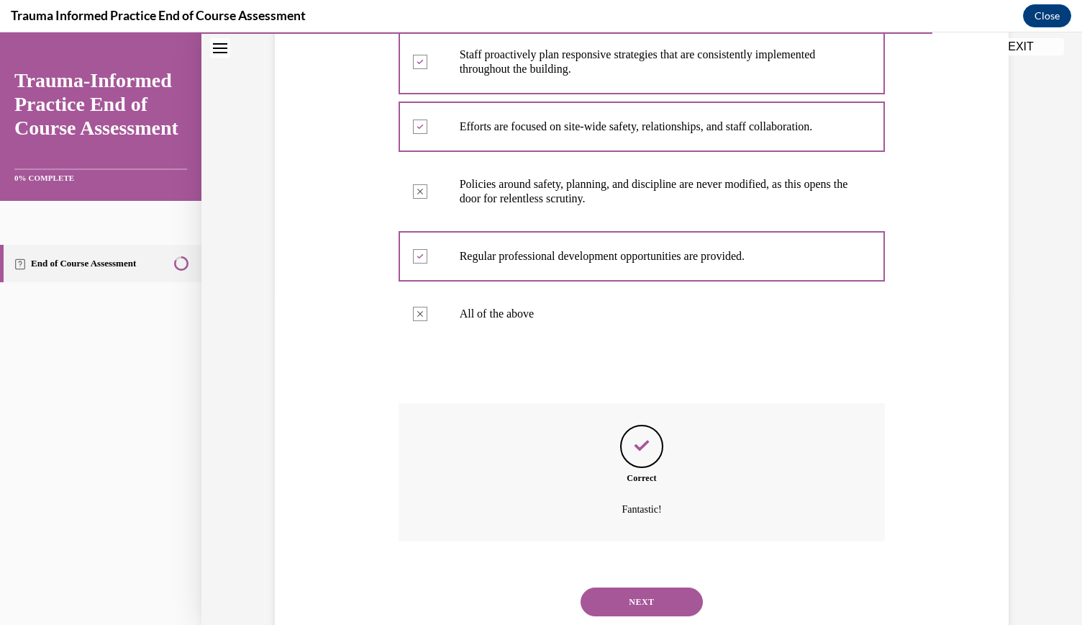
scroll to position [369, 0]
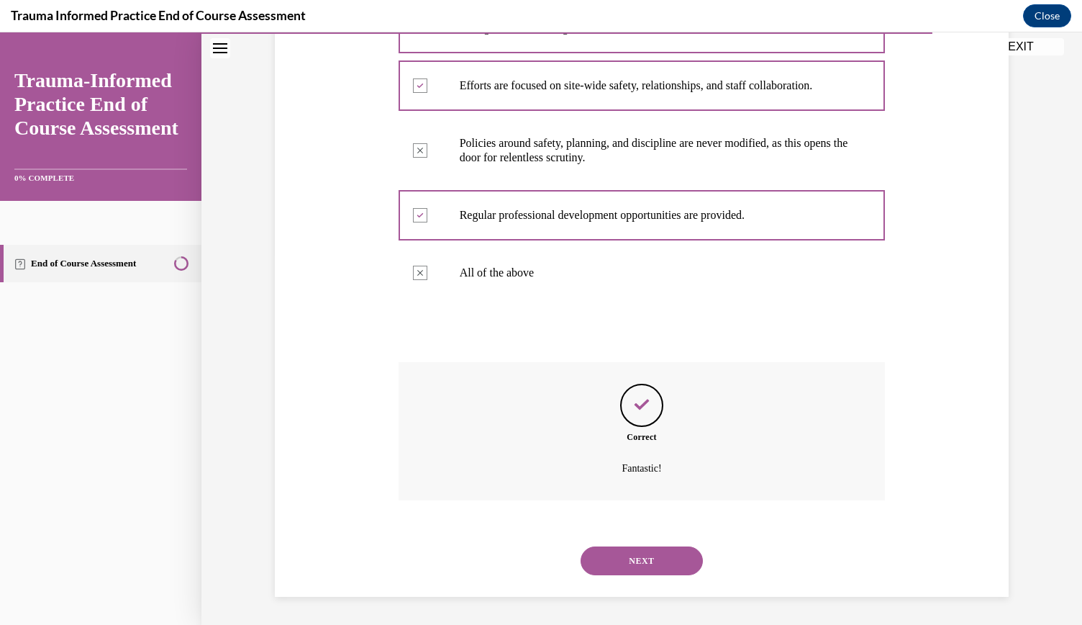
click at [650, 561] on button "NEXT" at bounding box center [642, 560] width 122 height 29
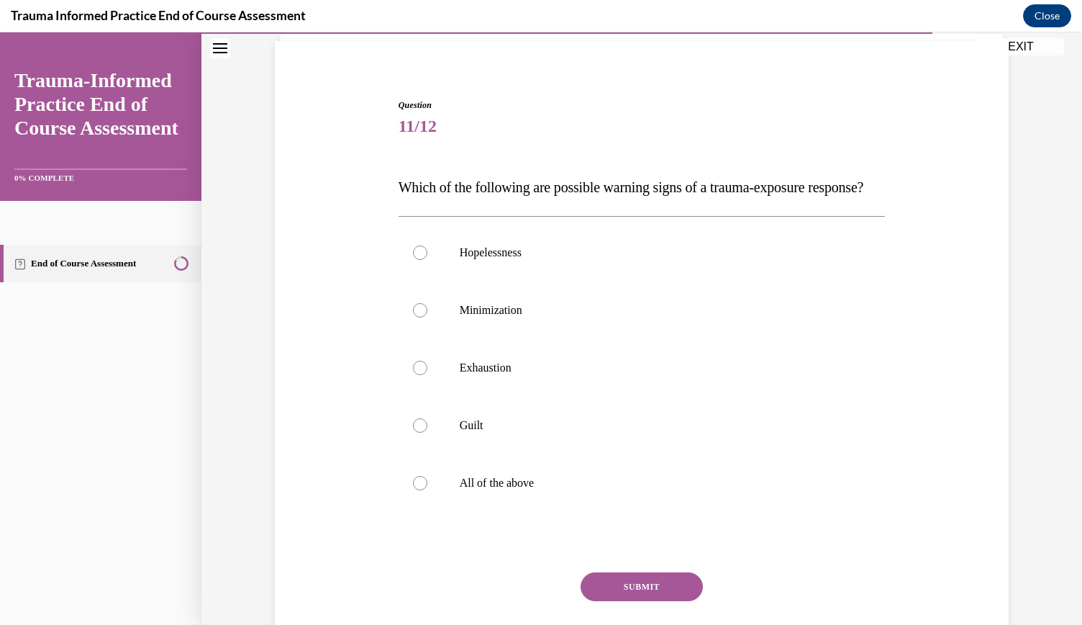
scroll to position [102, 0]
click at [599, 489] on p "All of the above" at bounding box center [655, 482] width 390 height 14
click at [427, 489] on input "All of the above" at bounding box center [420, 482] width 14 height 14
radio input "true"
click at [630, 600] on button "SUBMIT" at bounding box center [642, 585] width 122 height 29
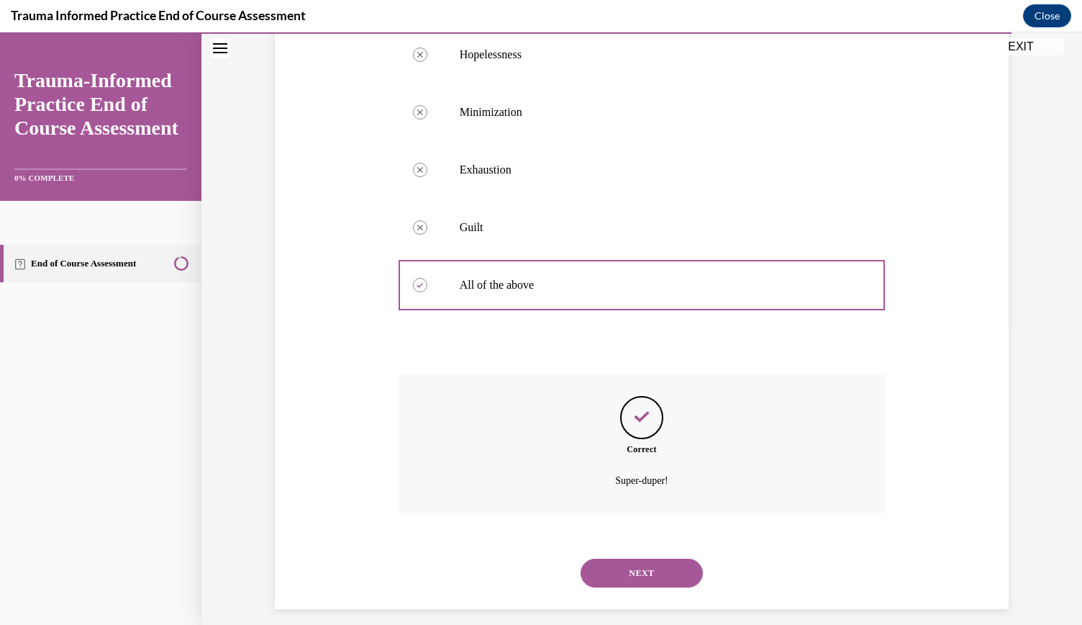
scroll to position [340, 0]
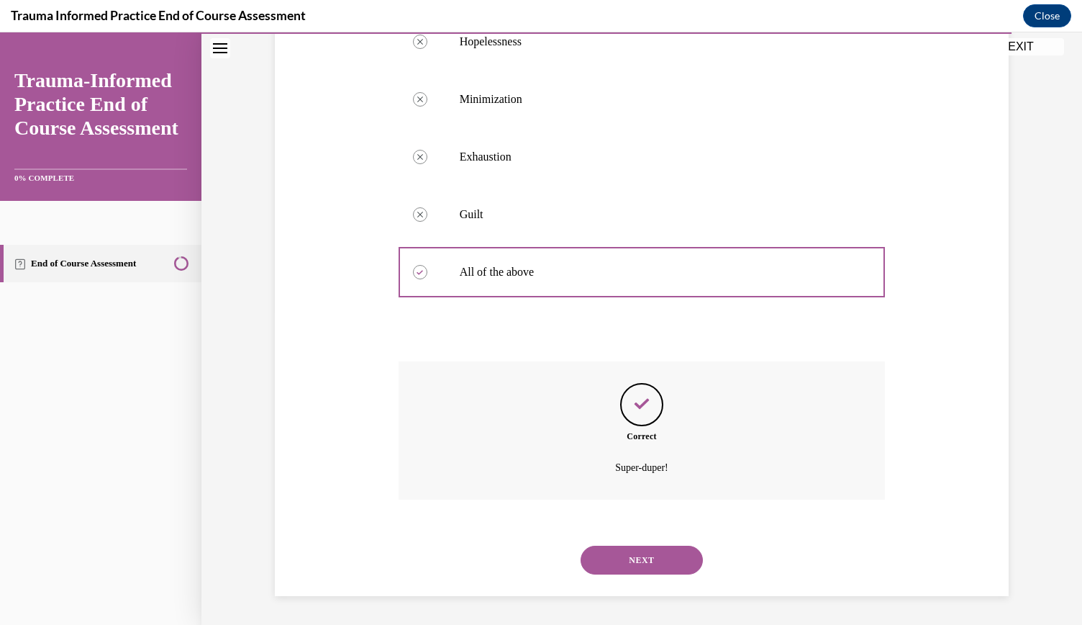
click at [642, 561] on button "NEXT" at bounding box center [642, 559] width 122 height 29
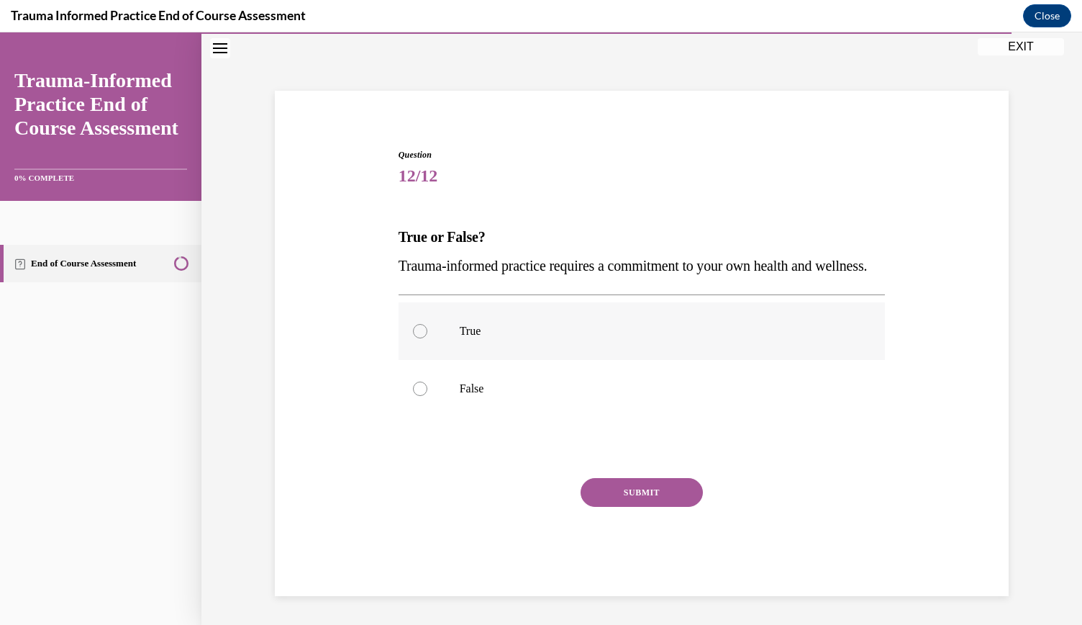
click at [496, 339] on label "True" at bounding box center [642, 331] width 487 height 58
click at [427, 338] on input "True" at bounding box center [420, 331] width 14 height 14
radio input "true"
click at [635, 480] on button "SUBMIT" at bounding box center [642, 492] width 122 height 29
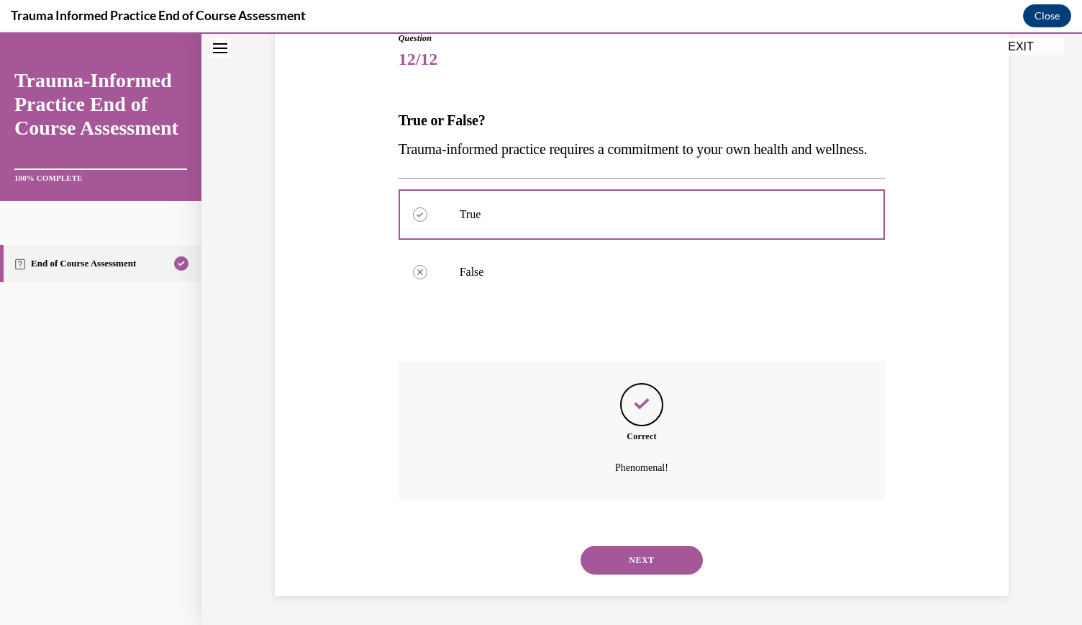
scroll to position [196, 0]
click at [634, 554] on button "NEXT" at bounding box center [642, 559] width 122 height 29
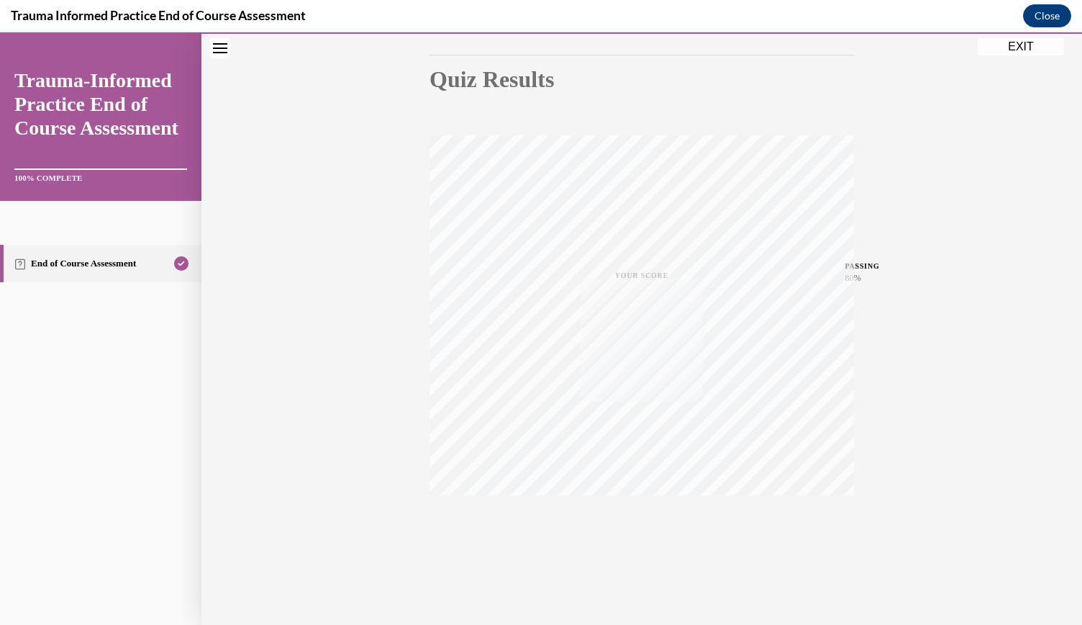
scroll to position [145, 0]
click at [1033, 46] on button "EXIT" at bounding box center [1021, 46] width 86 height 17
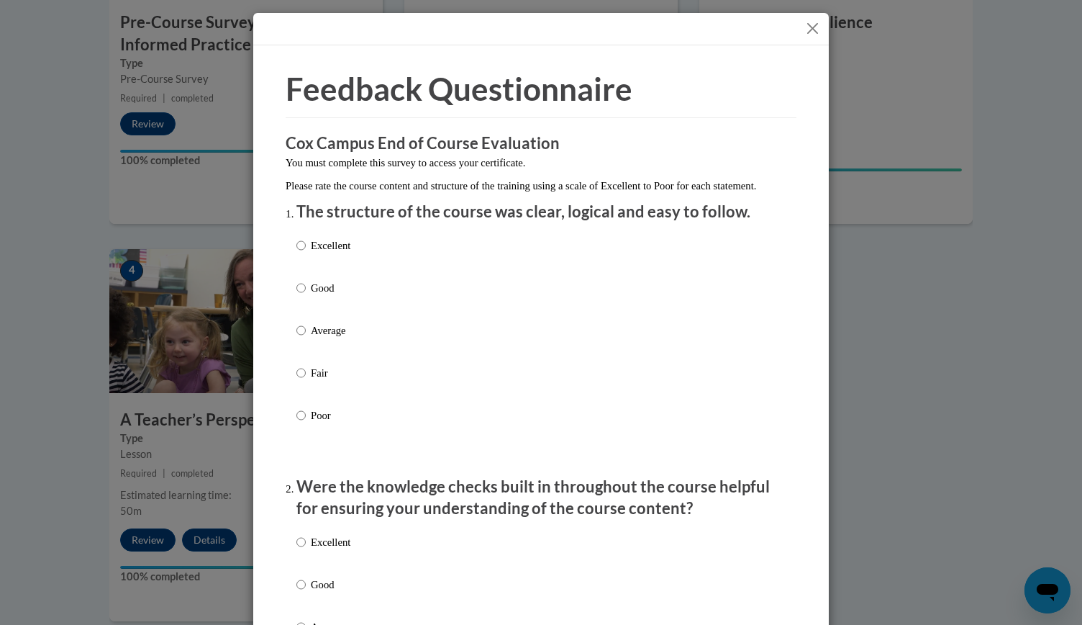
click at [391, 273] on div "Excellent Good Average Fair Poor" at bounding box center [540, 347] width 489 height 235
click at [323, 253] on p "Excellent" at bounding box center [331, 245] width 40 height 16
click at [306, 253] on input "Excellent" at bounding box center [300, 245] width 9 height 16
radio input "true"
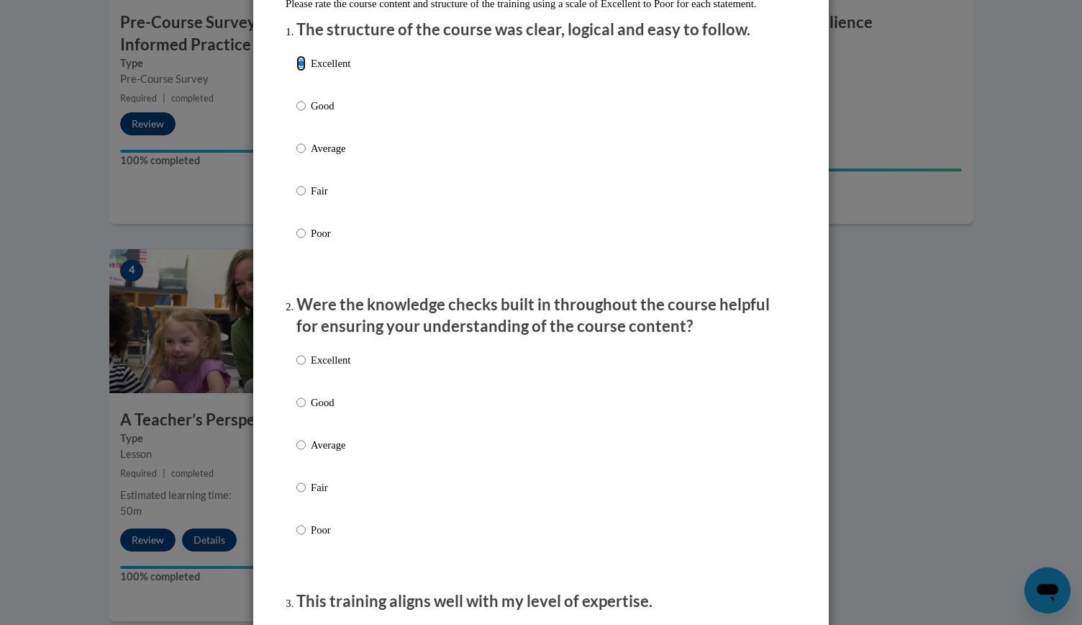
scroll to position [183, 0]
click at [311, 367] on p "Excellent" at bounding box center [331, 359] width 40 height 16
click at [306, 367] on input "Excellent" at bounding box center [300, 359] width 9 height 16
radio input "true"
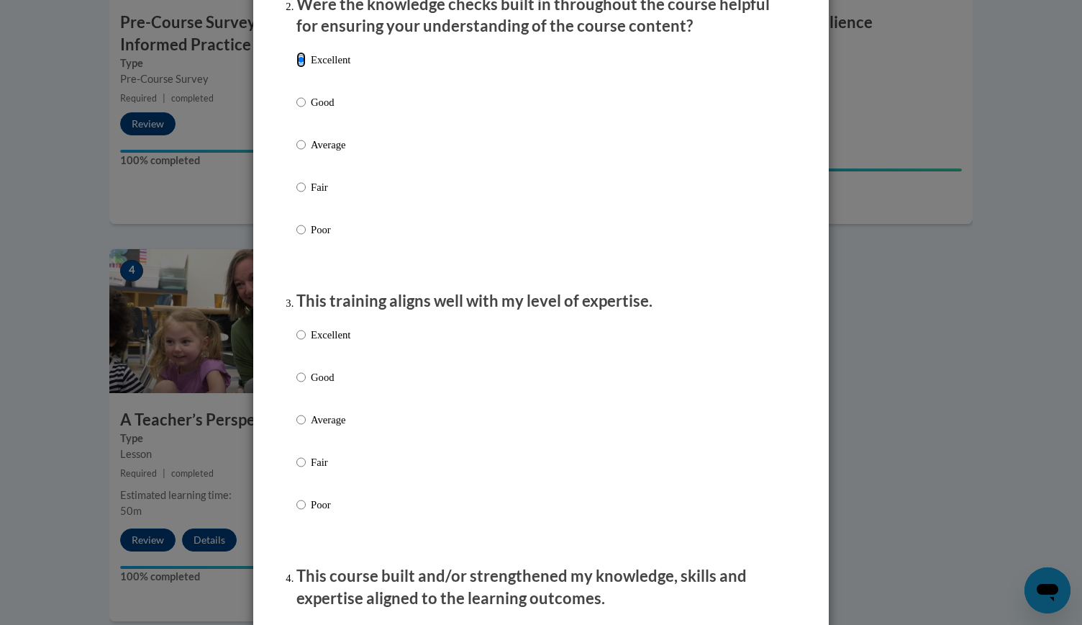
scroll to position [517, 0]
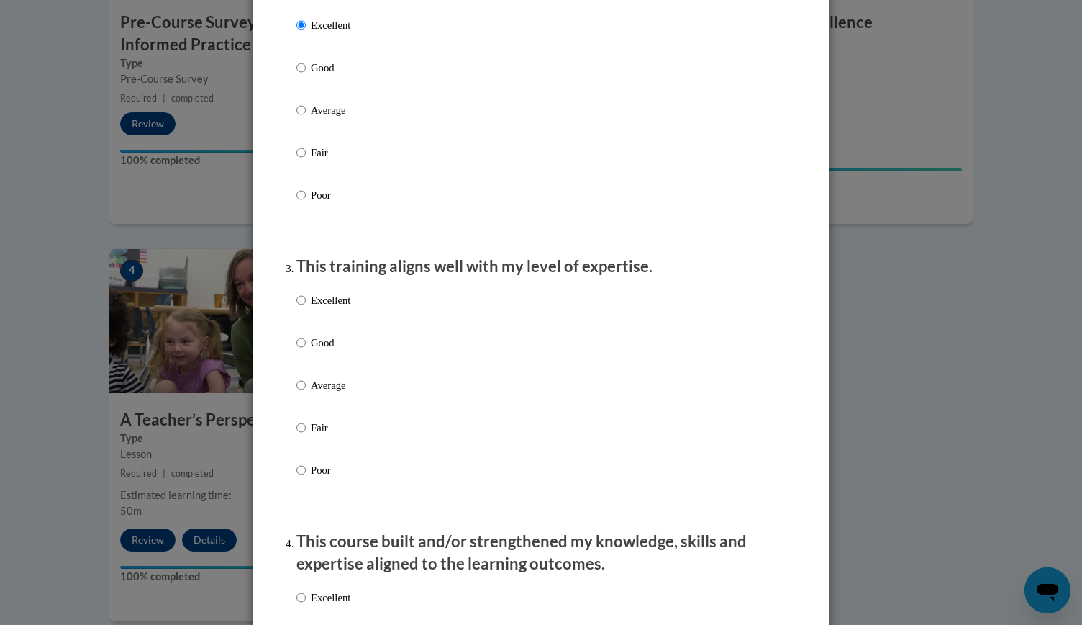
click at [319, 308] on p "Excellent" at bounding box center [331, 300] width 40 height 16
click at [306, 308] on input "Excellent" at bounding box center [300, 300] width 9 height 16
radio input "true"
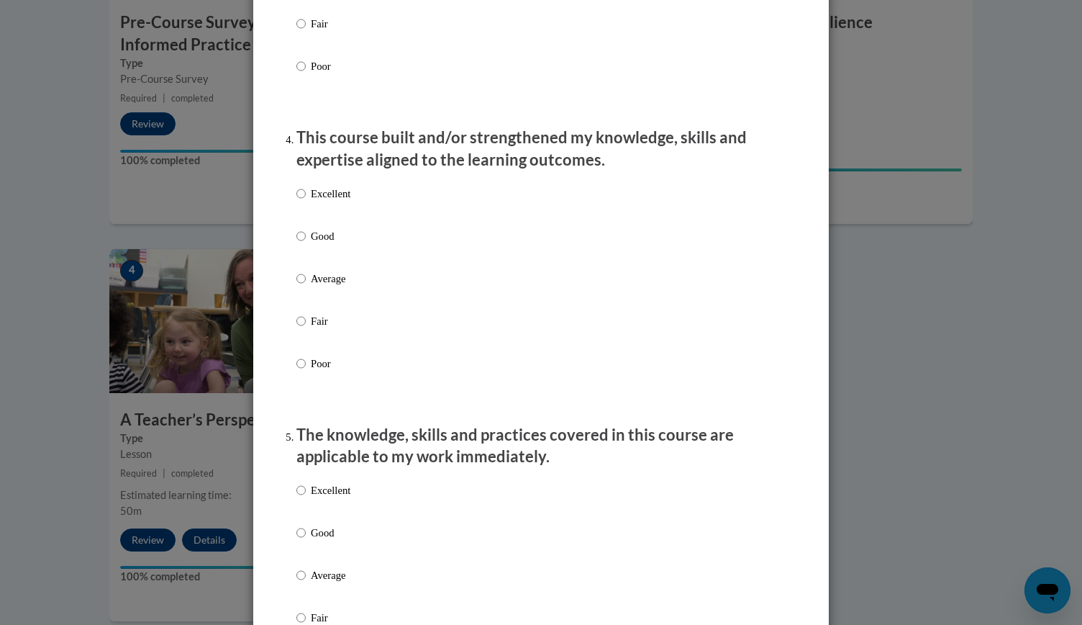
scroll to position [931, 0]
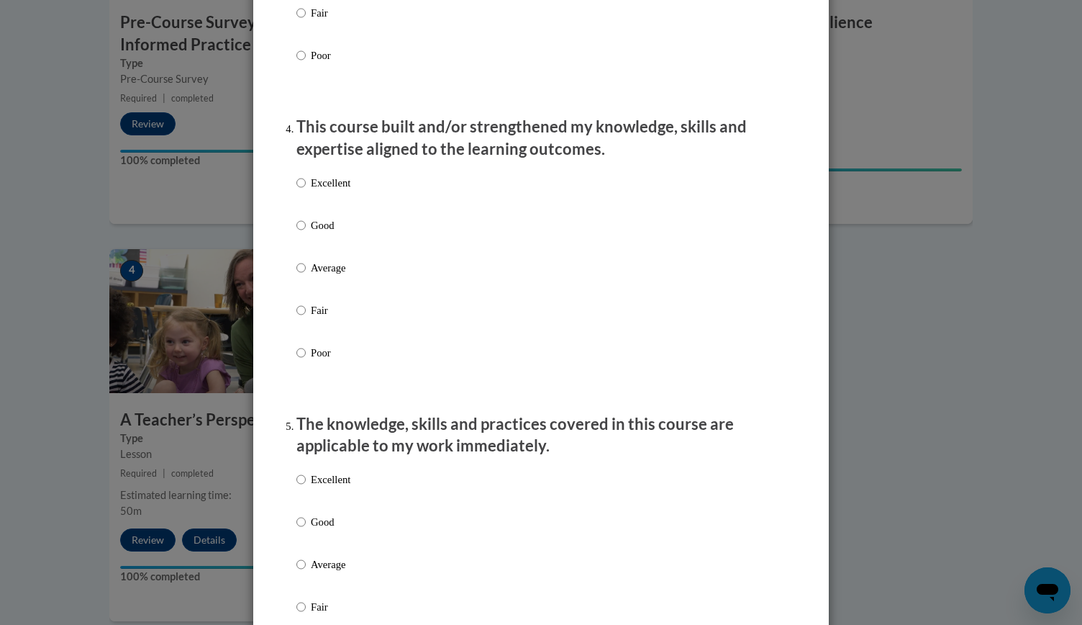
click at [317, 191] on p "Excellent" at bounding box center [331, 183] width 40 height 16
click at [306, 191] on input "Excellent" at bounding box center [300, 183] width 9 height 16
radio input "true"
click at [299, 487] on input "Excellent" at bounding box center [300, 479] width 9 height 16
radio input "true"
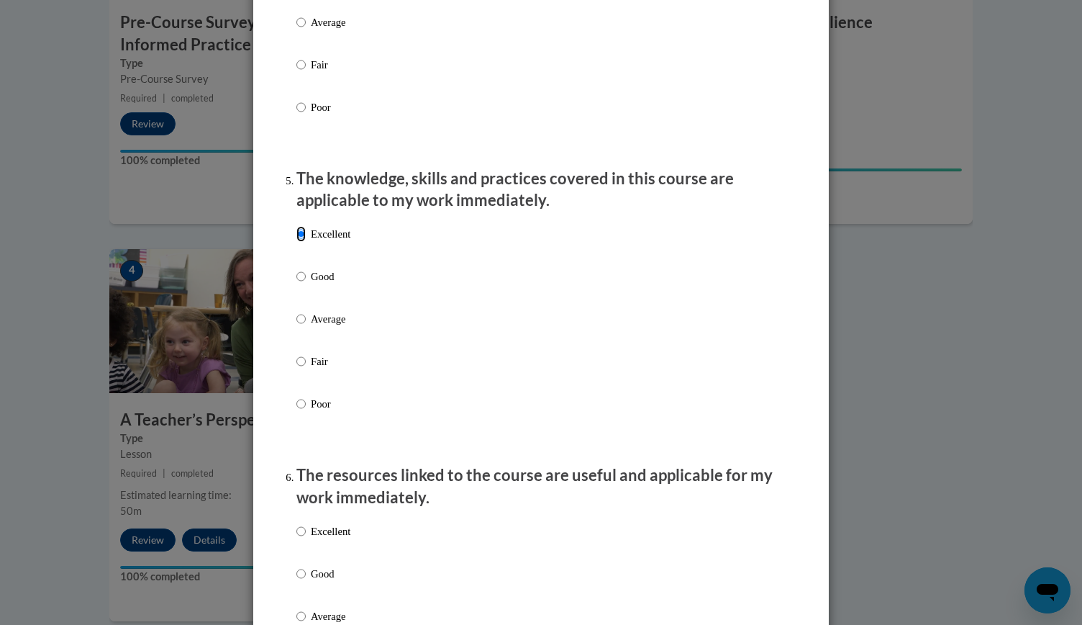
scroll to position [1257, 0]
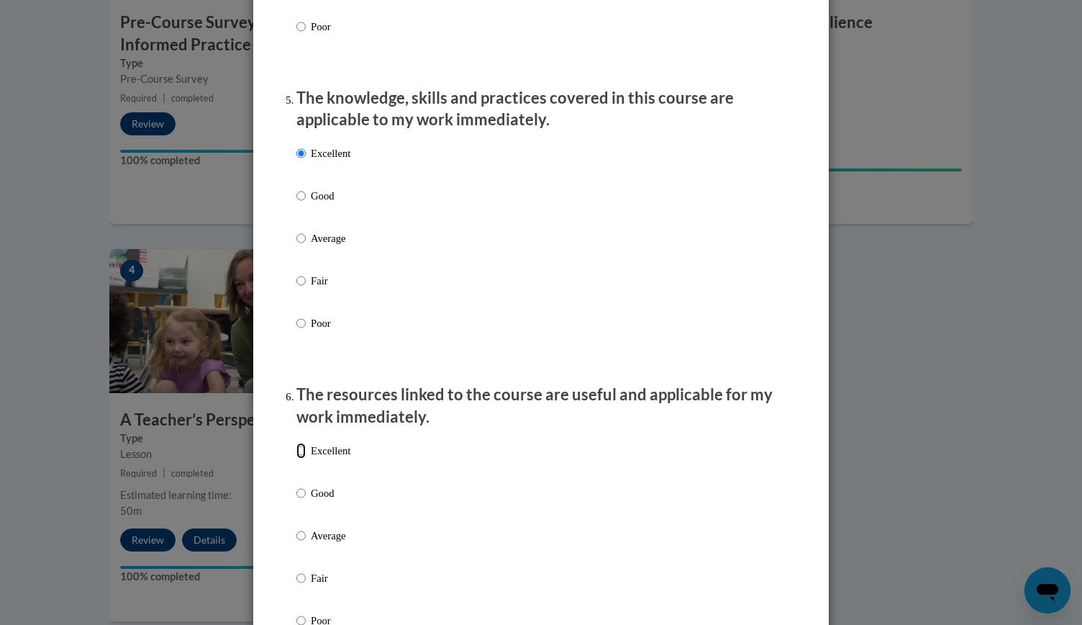
click at [296, 458] on input "Excellent" at bounding box center [300, 451] width 9 height 16
radio input "true"
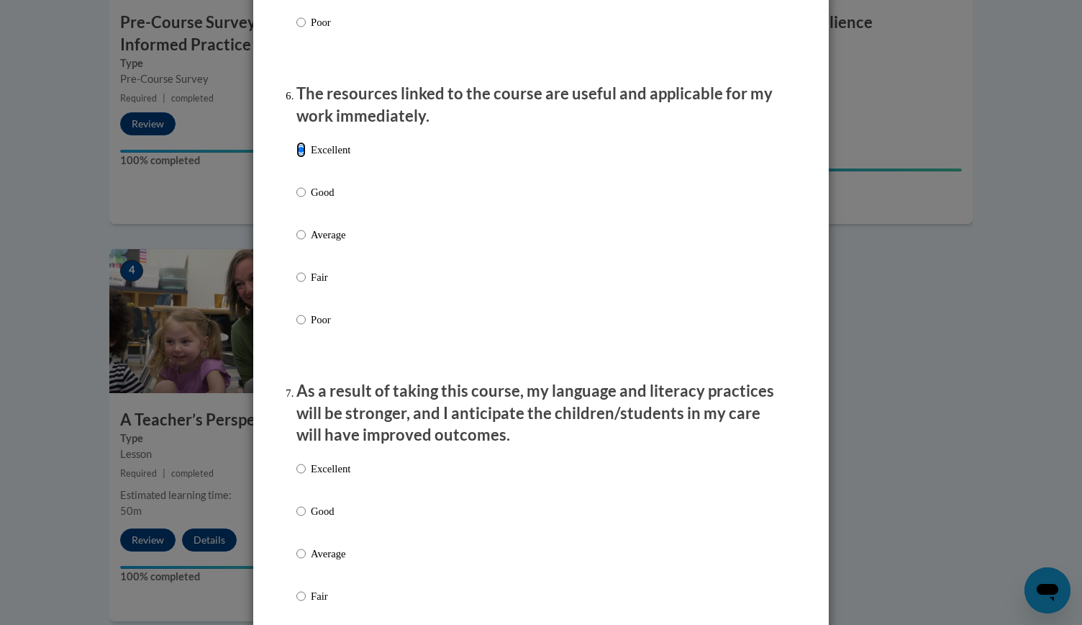
scroll to position [1581, 0]
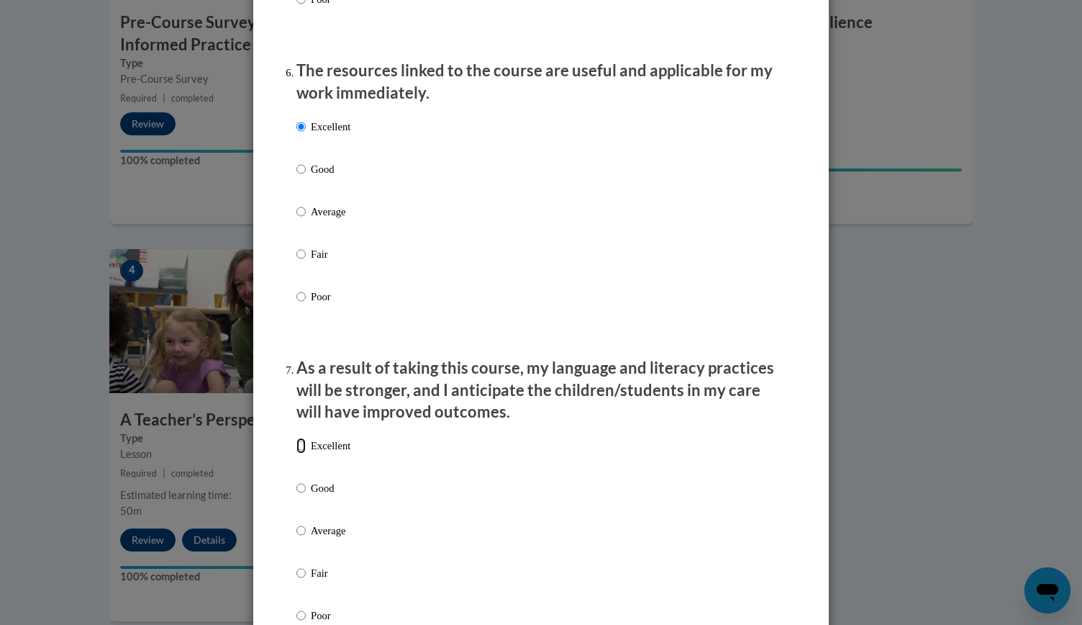
click at [296, 453] on input "Excellent" at bounding box center [300, 445] width 9 height 16
radio input "true"
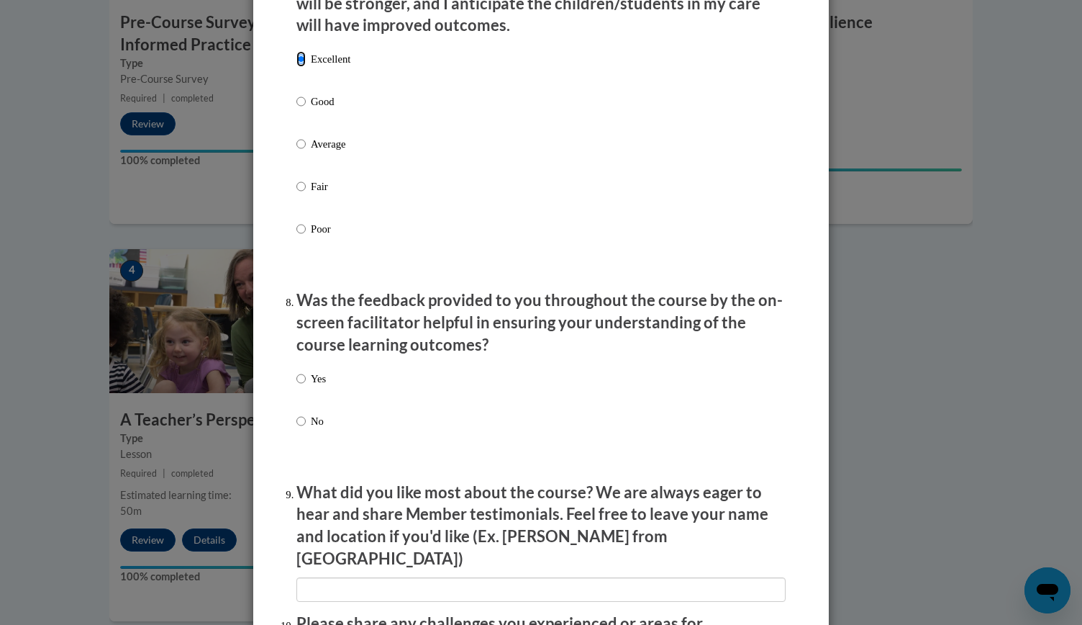
scroll to position [1977, 0]
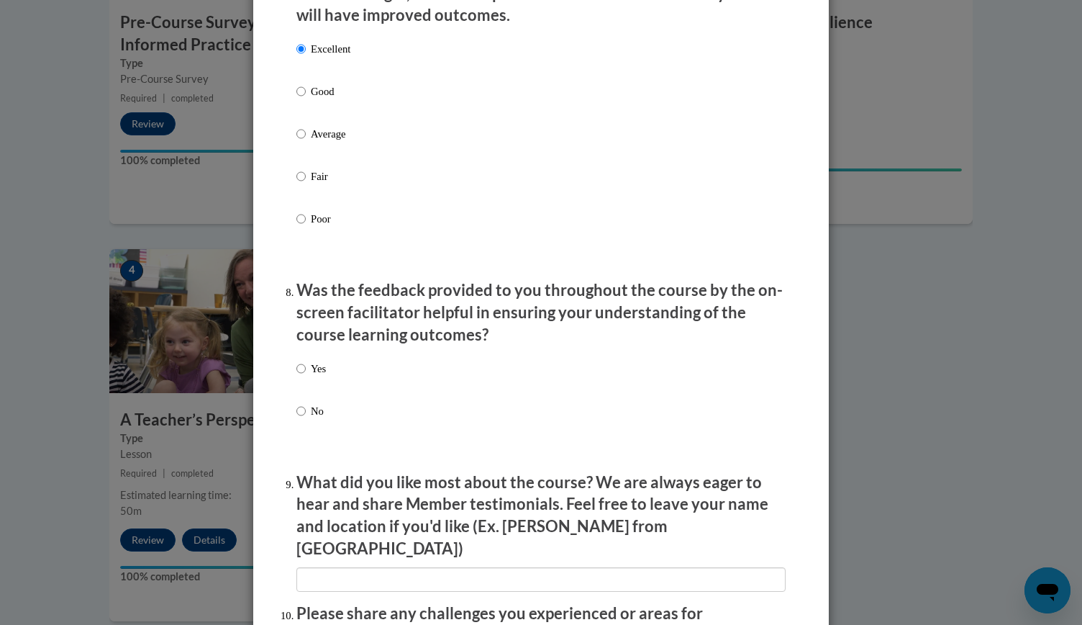
click at [303, 384] on label "Yes" at bounding box center [311, 379] width 30 height 39
click at [303, 376] on input "Yes" at bounding box center [300, 368] width 9 height 16
radio input "true"
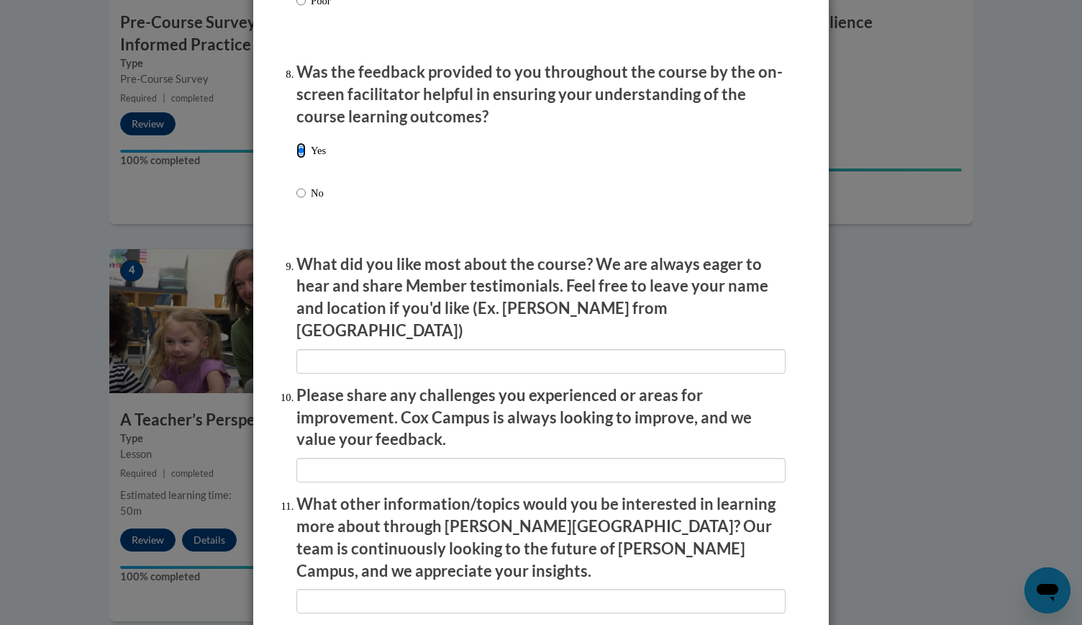
scroll to position [2218, 0]
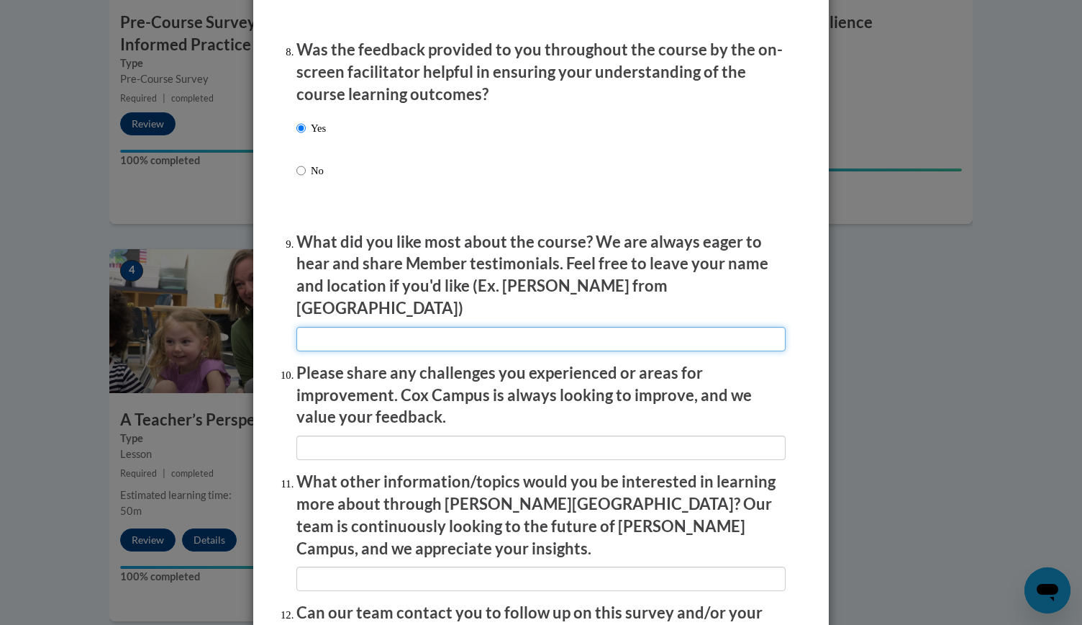
click at [353, 333] on input "textbox" at bounding box center [540, 339] width 489 height 24
type input "na"
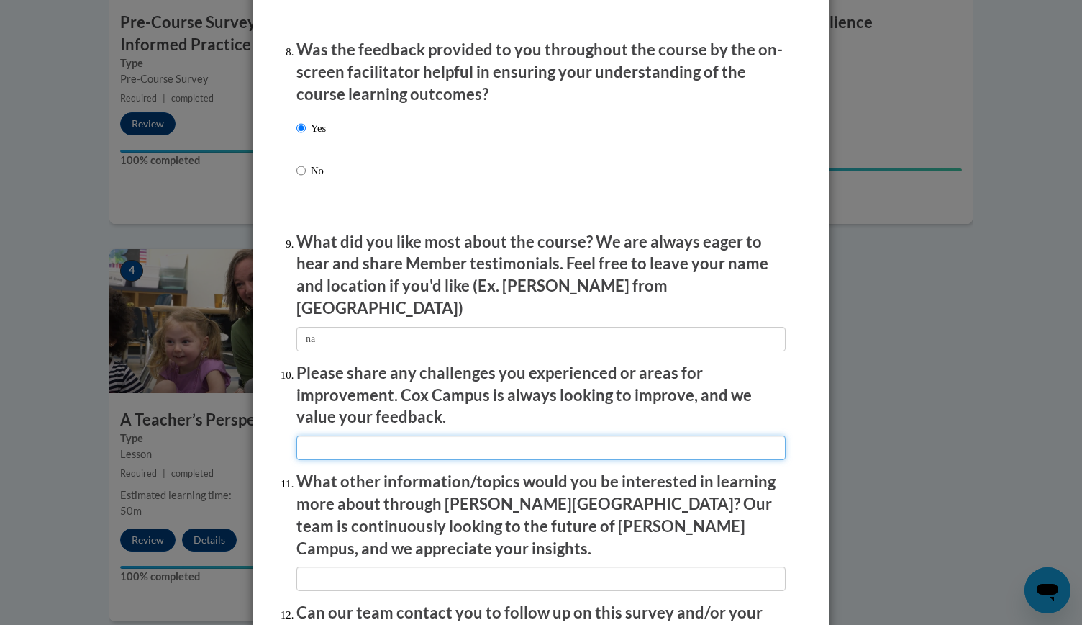
click at [366, 445] on input "textbox" at bounding box center [540, 447] width 489 height 24
type input "na"
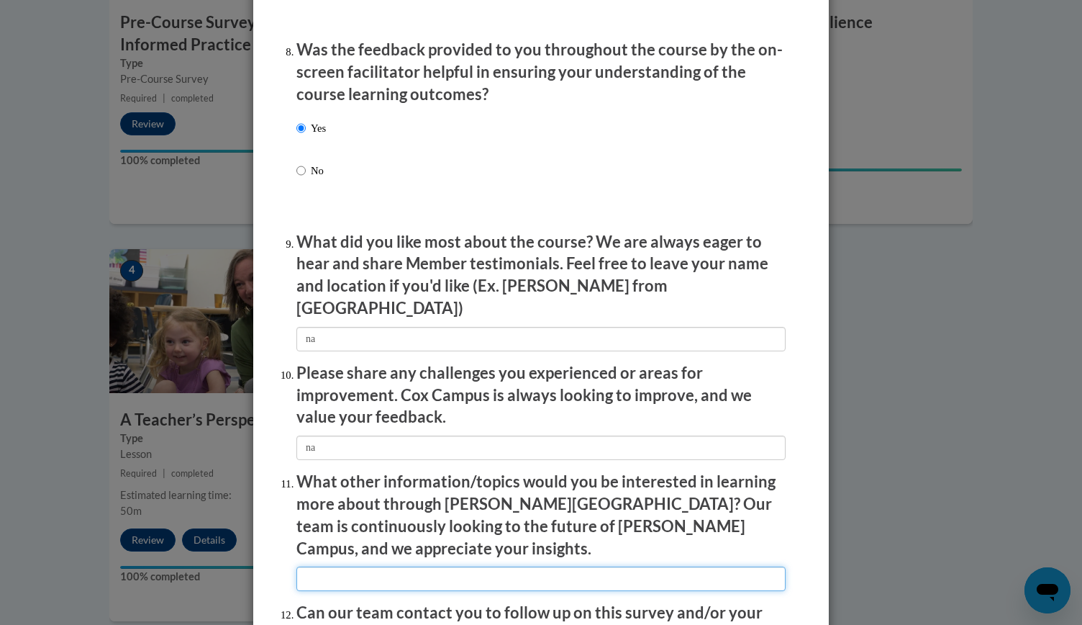
click at [371, 566] on input "textbox" at bounding box center [540, 578] width 489 height 24
type input "na"
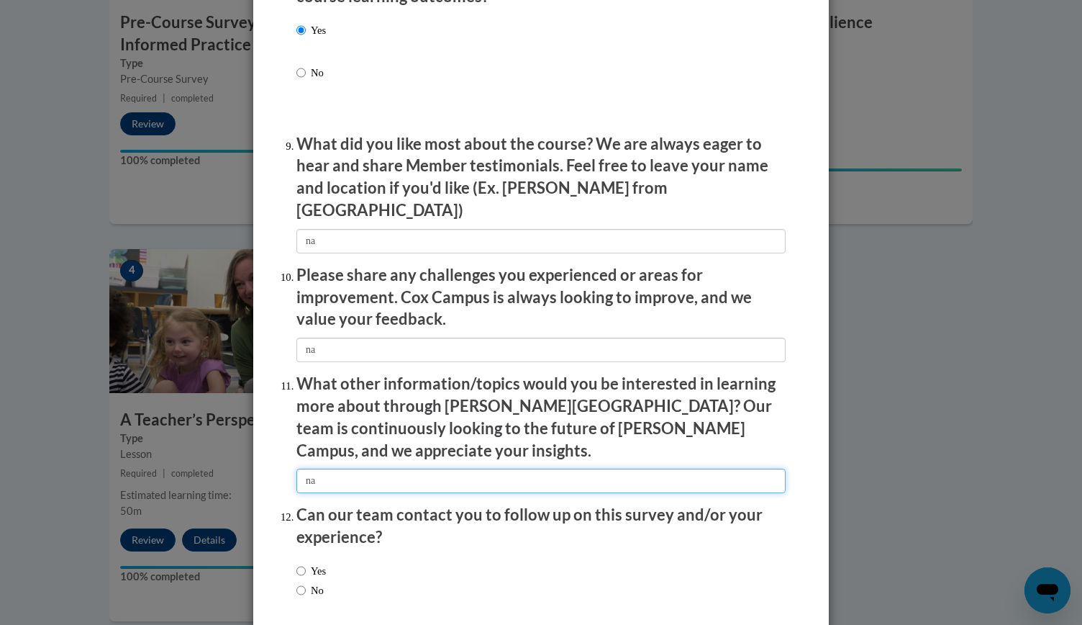
scroll to position [2367, 0]
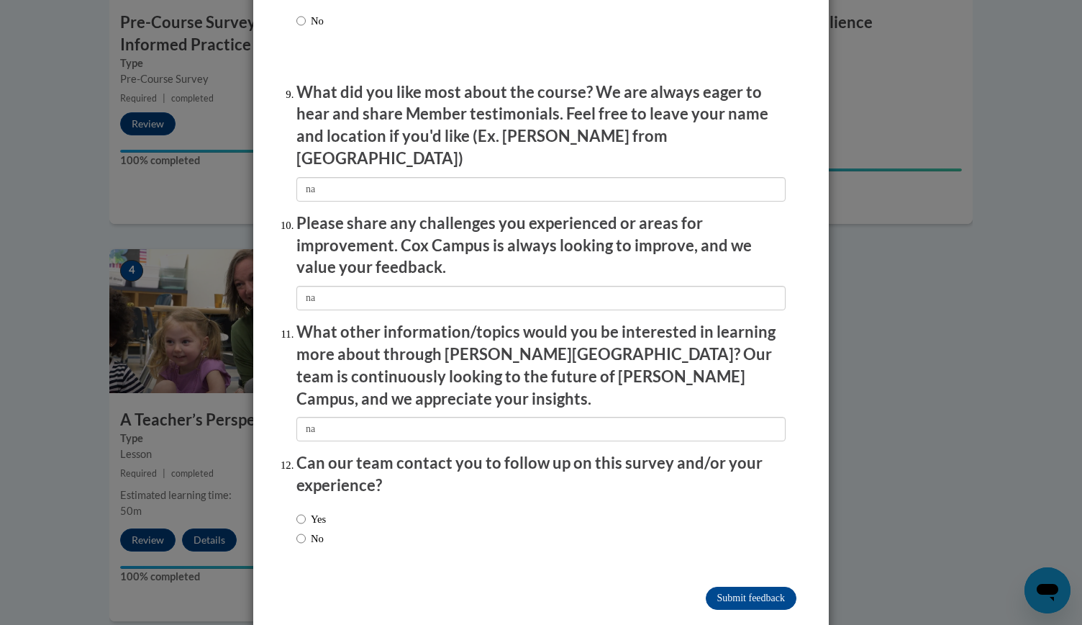
click at [301, 530] on label "No" at bounding box center [309, 538] width 27 height 16
click at [301, 530] on input "No" at bounding box center [300, 538] width 9 height 16
radio input "true"
click at [731, 586] on input "Submit feedback" at bounding box center [751, 597] width 91 height 23
